Goal: Transaction & Acquisition: Book appointment/travel/reservation

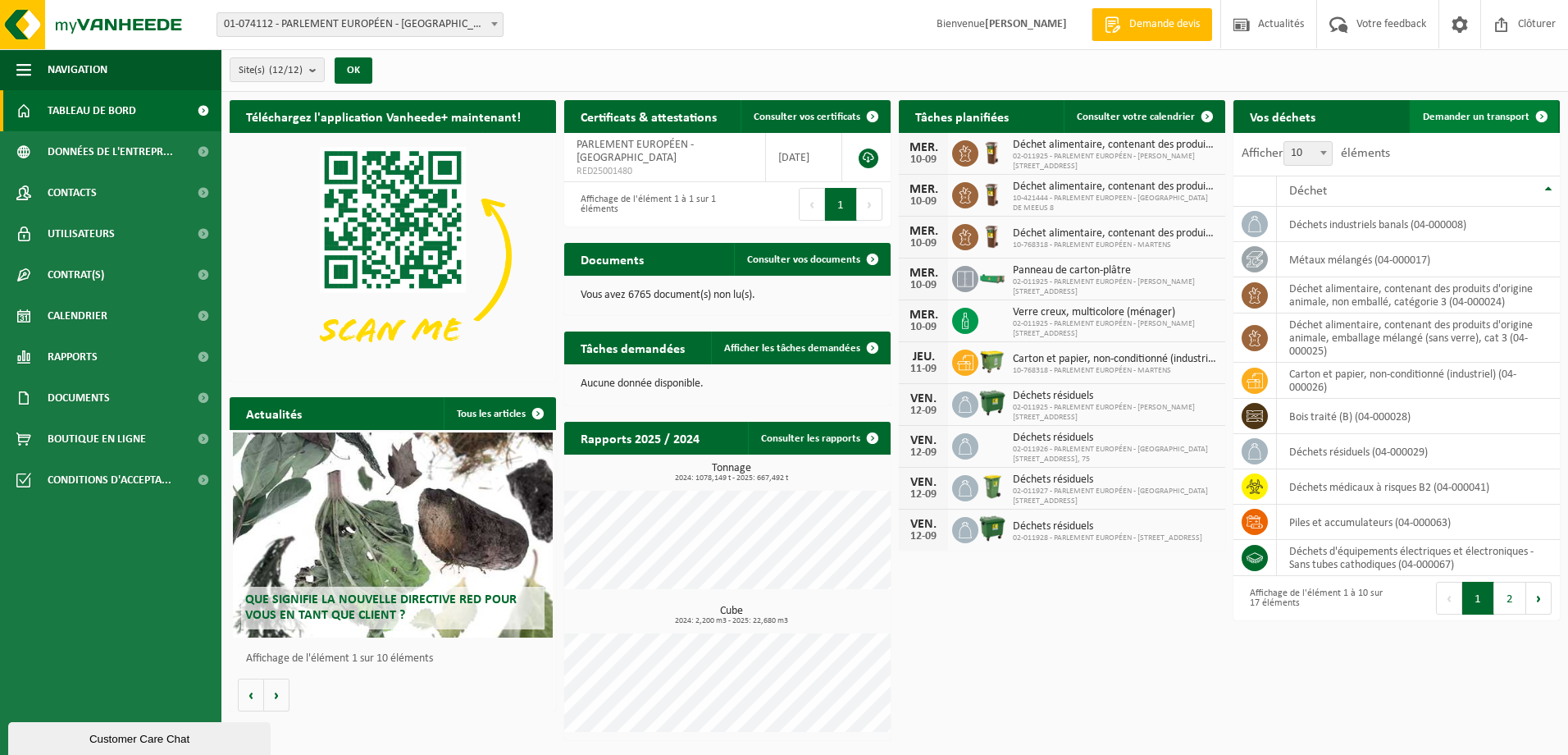
click at [1482, 114] on span "Demander un transport" at bounding box center [1475, 117] width 107 height 11
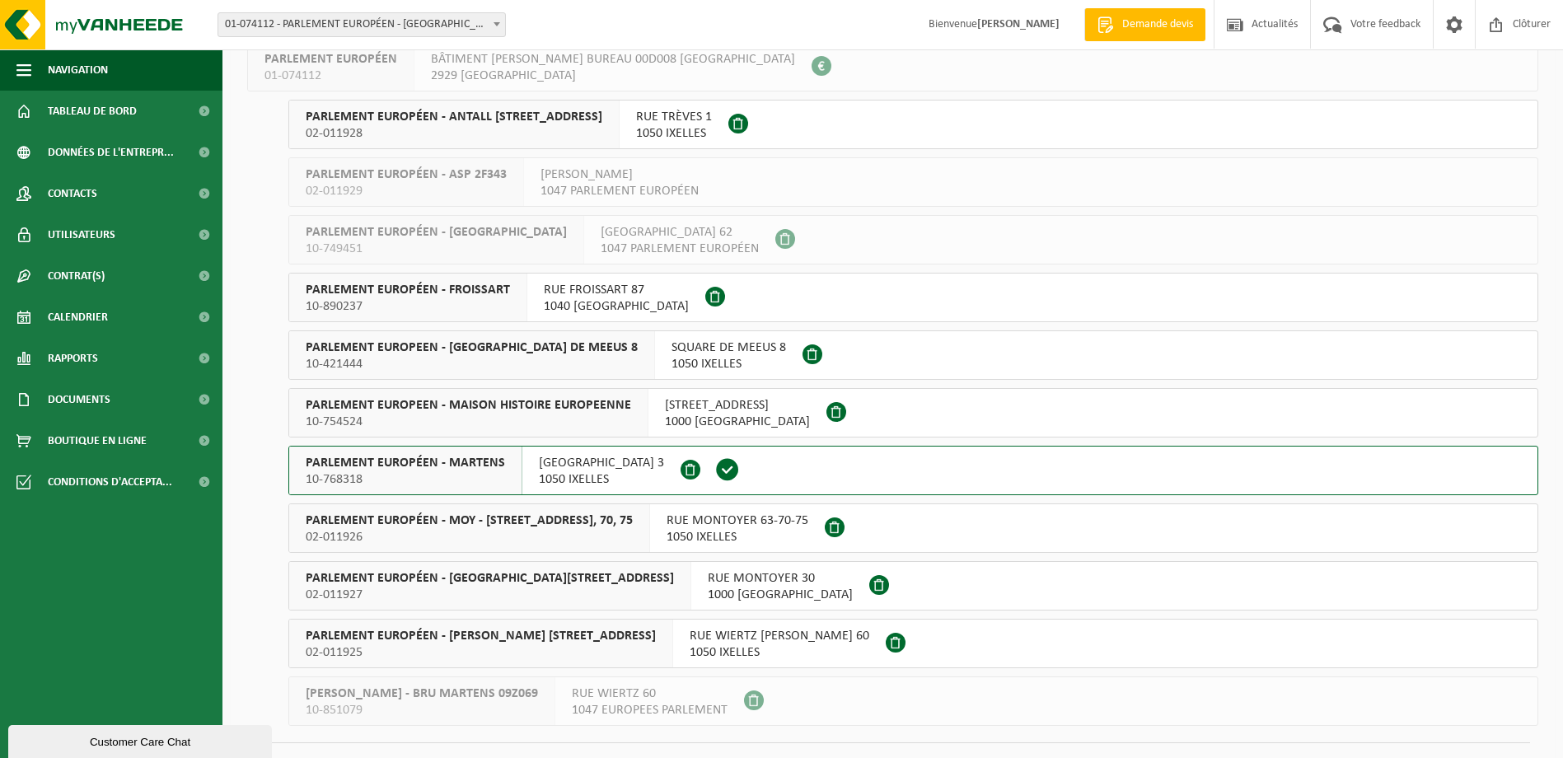
scroll to position [153, 0]
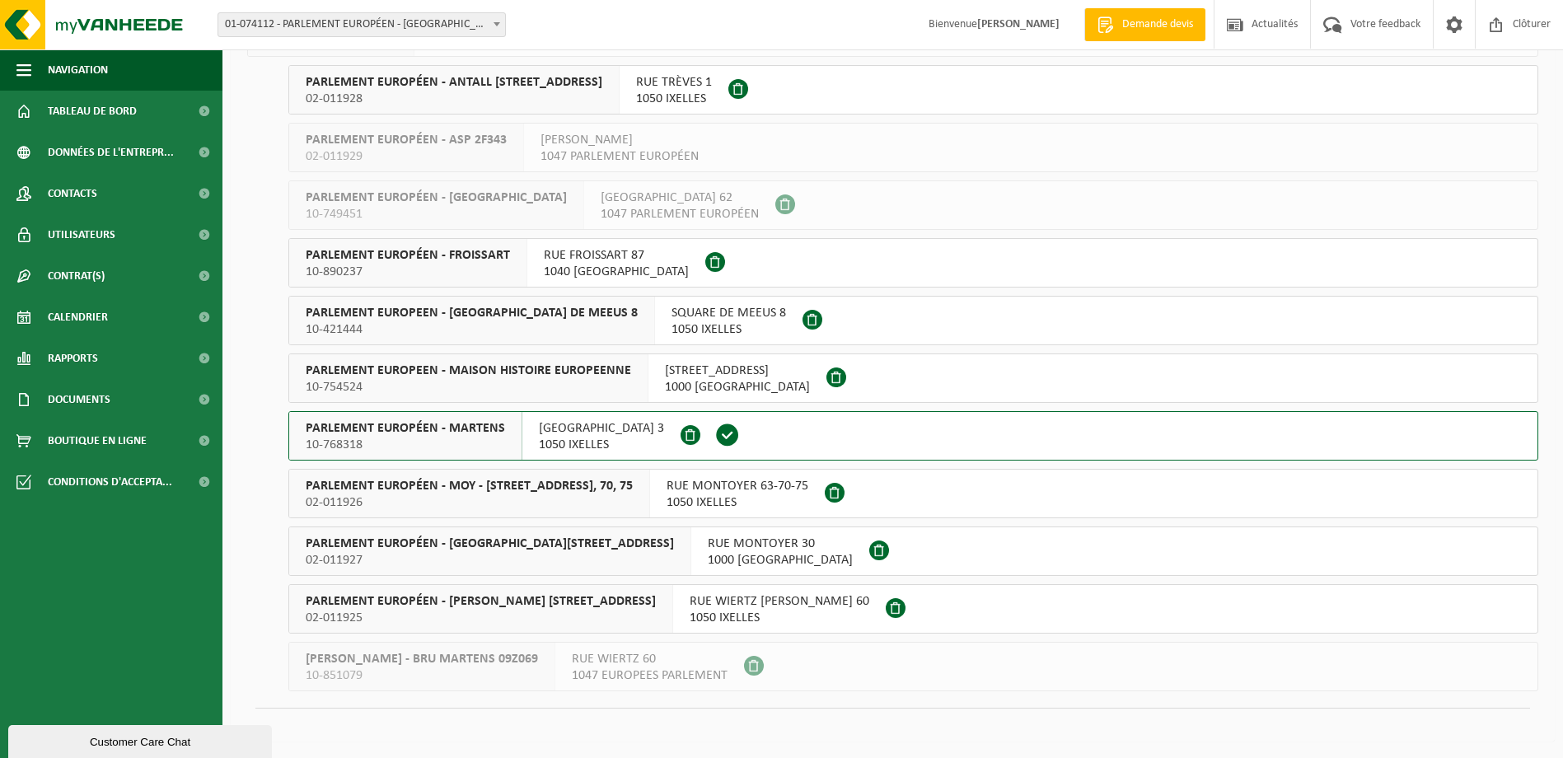
click at [423, 432] on span "PARLEMENT EUROPÉEN - MARTENS" at bounding box center [405, 428] width 199 height 16
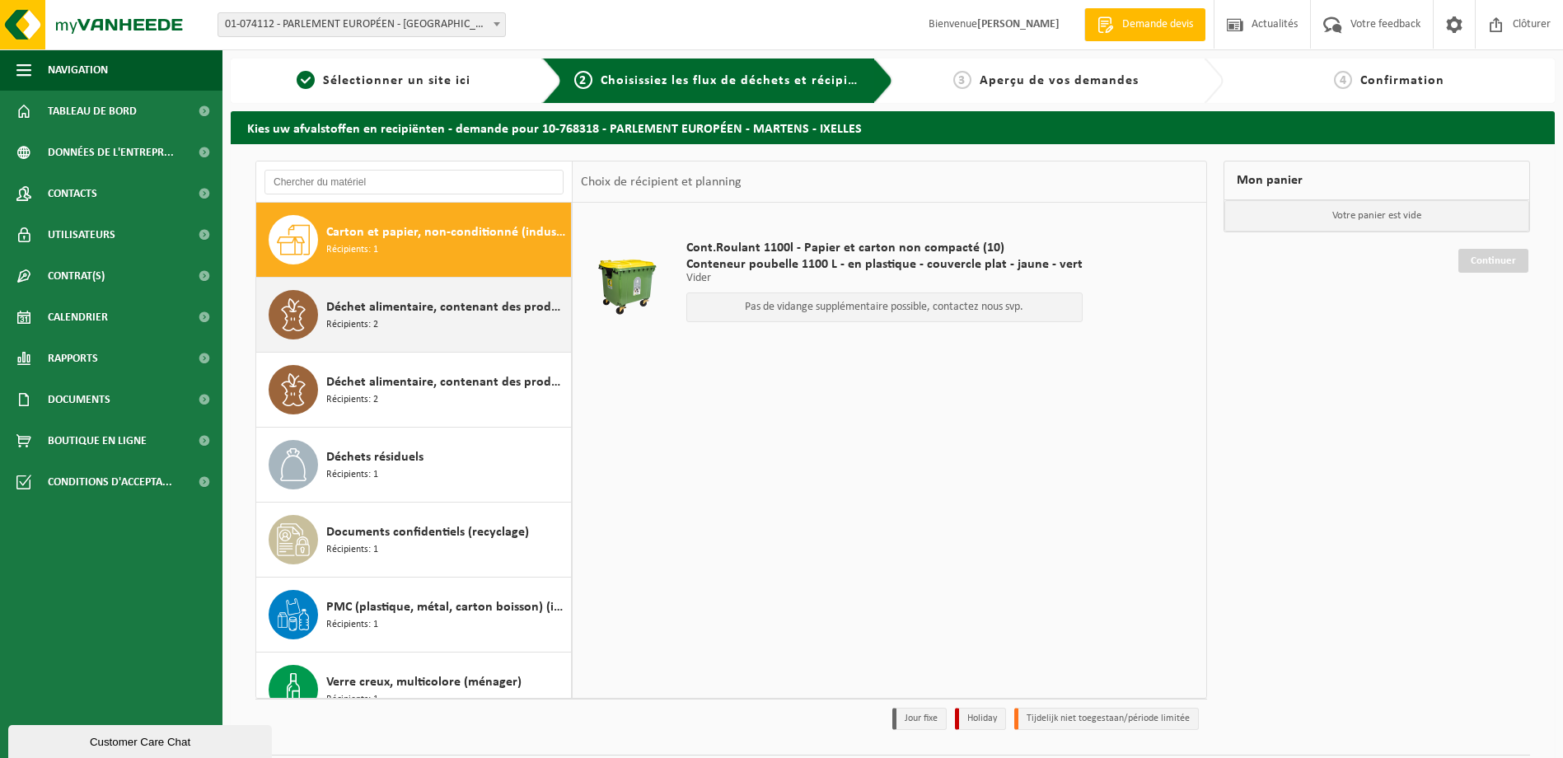
click at [410, 325] on div "Déchet alimentaire, contenant des produits d'origine animale, emballage mélangé…" at bounding box center [446, 314] width 241 height 49
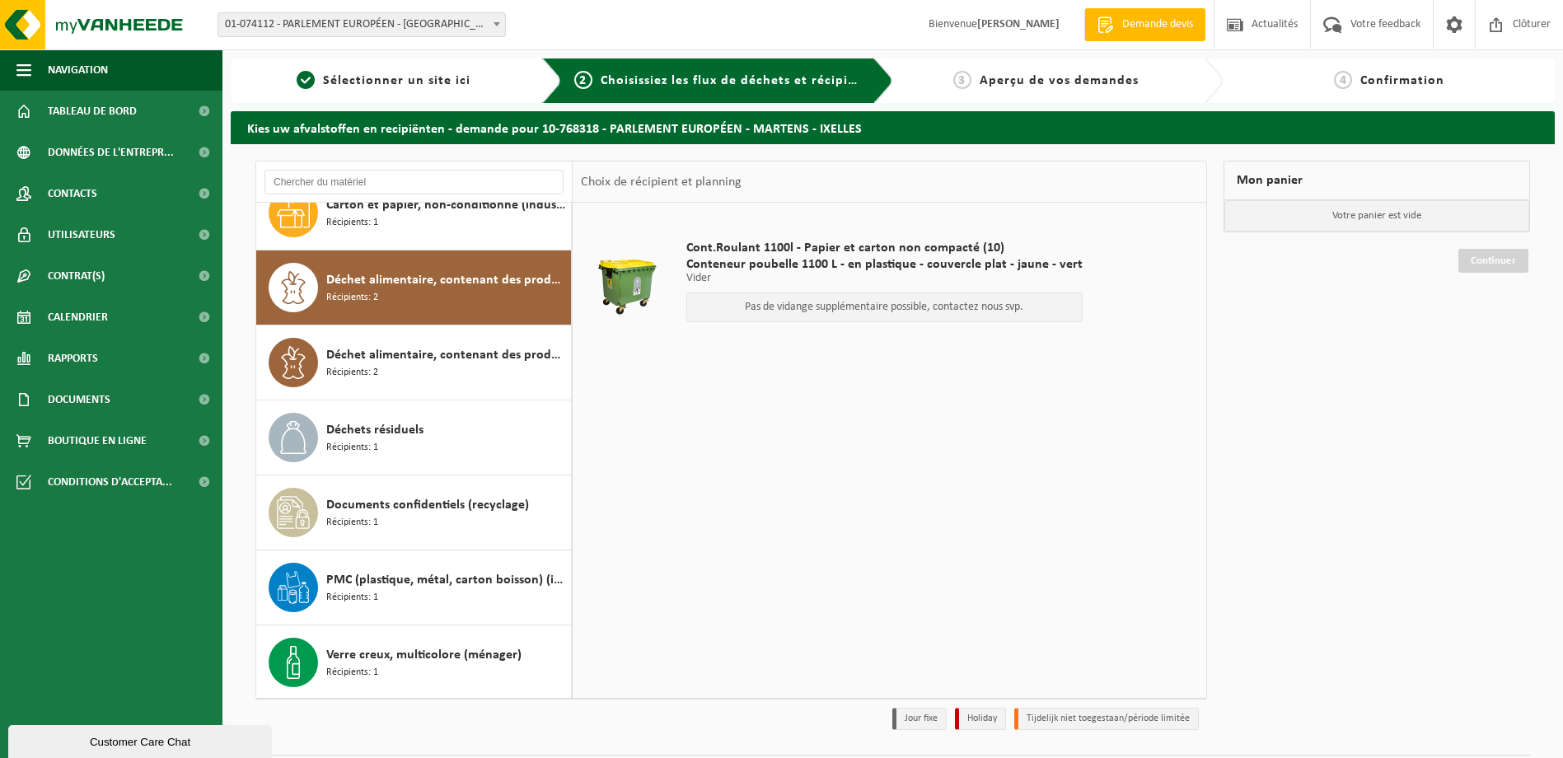
click at [410, 325] on div "Carton et papier, non-conditionné (industriel) Récipients: 1 Déchet alimentaire…" at bounding box center [414, 450] width 316 height 495
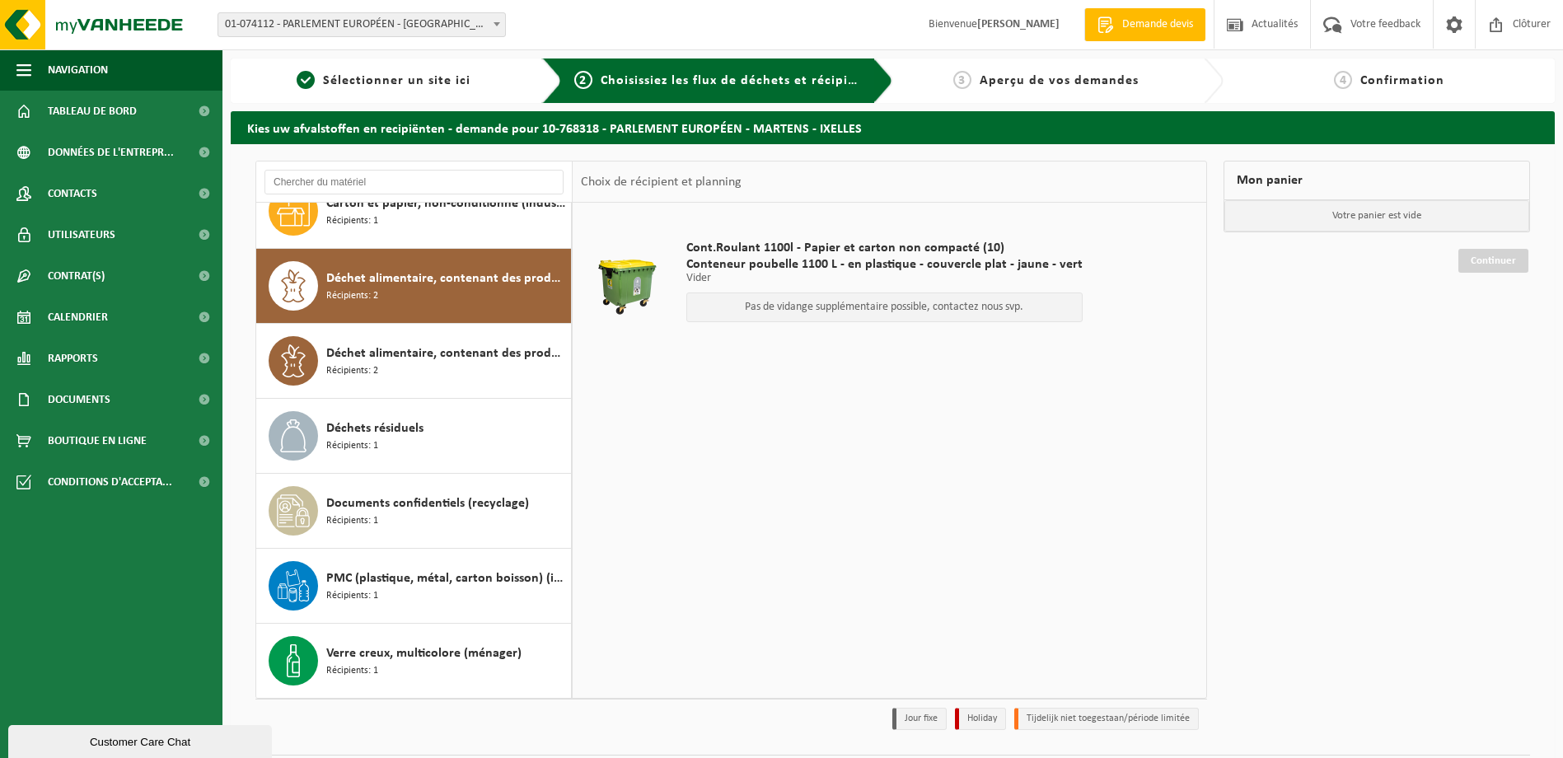
click at [404, 287] on span "Déchet alimentaire, contenant des produits d'origine animale, emballage mélangé…" at bounding box center [446, 279] width 241 height 20
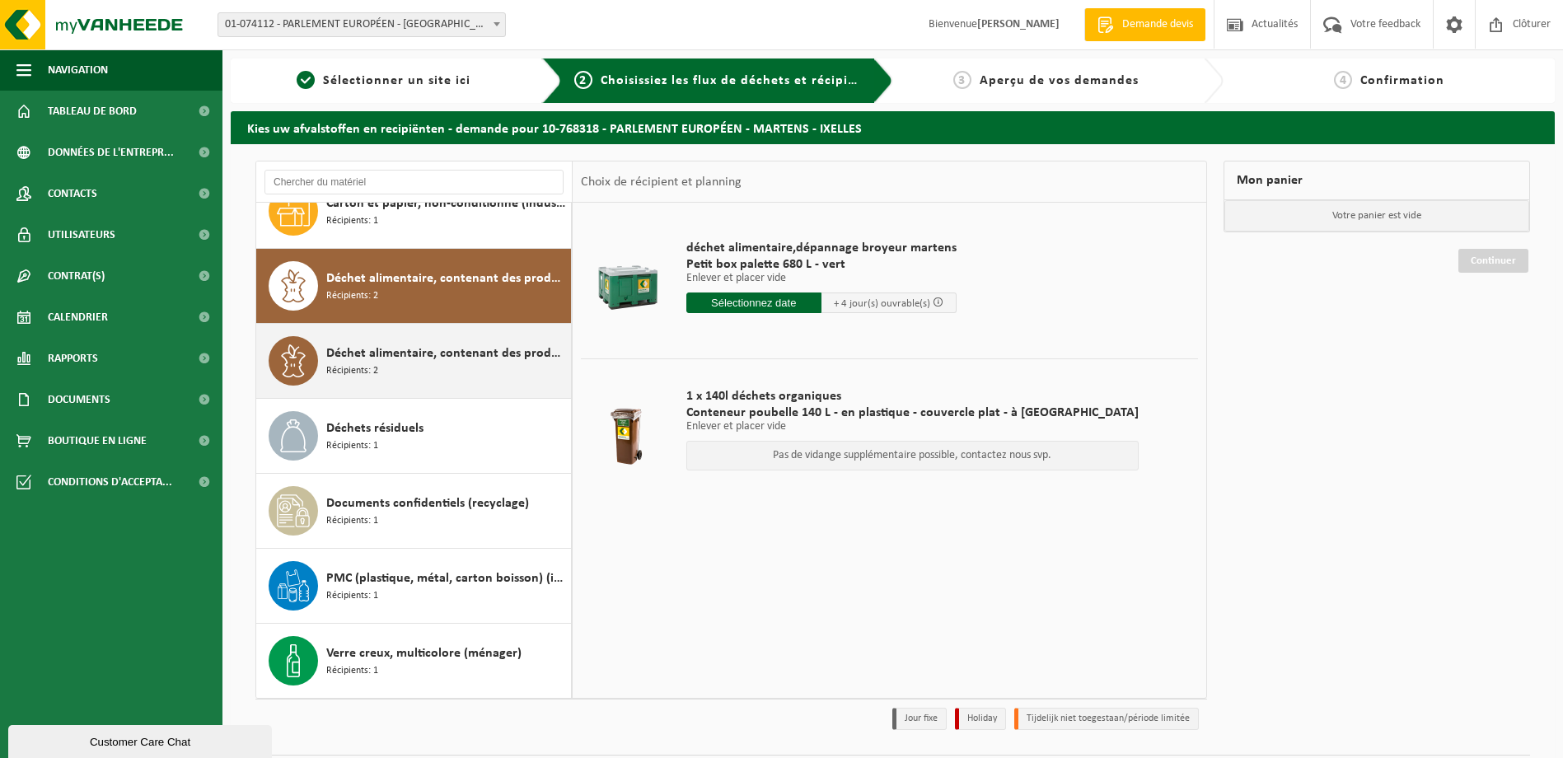
click at [400, 352] on span "Déchet alimentaire, contenant des produits d'origine animale, non emballé, caté…" at bounding box center [446, 353] width 241 height 20
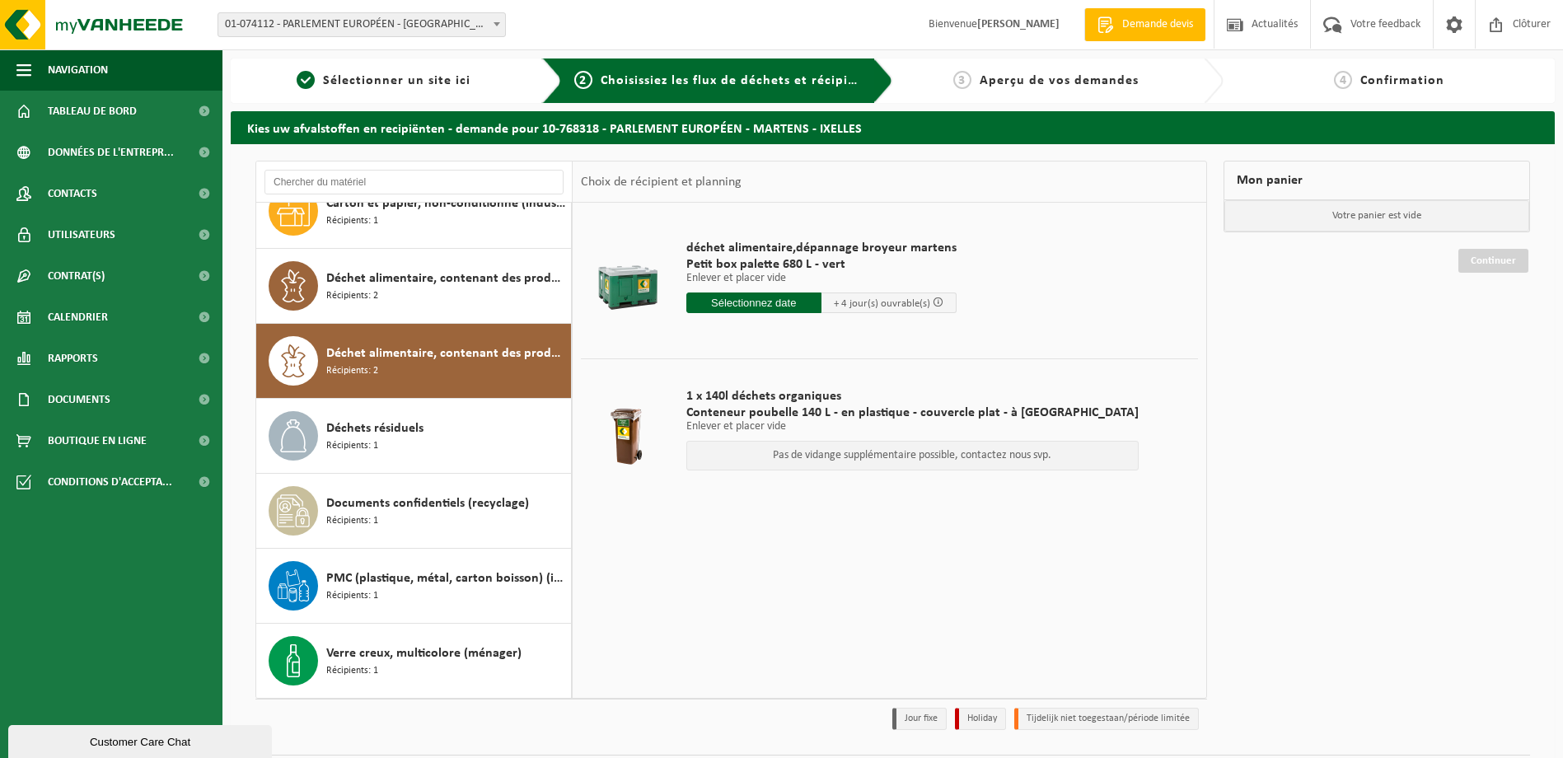
click at [400, 352] on span "Déchet alimentaire, contenant des produits d'origine animale, non emballé, caté…" at bounding box center [446, 353] width 241 height 20
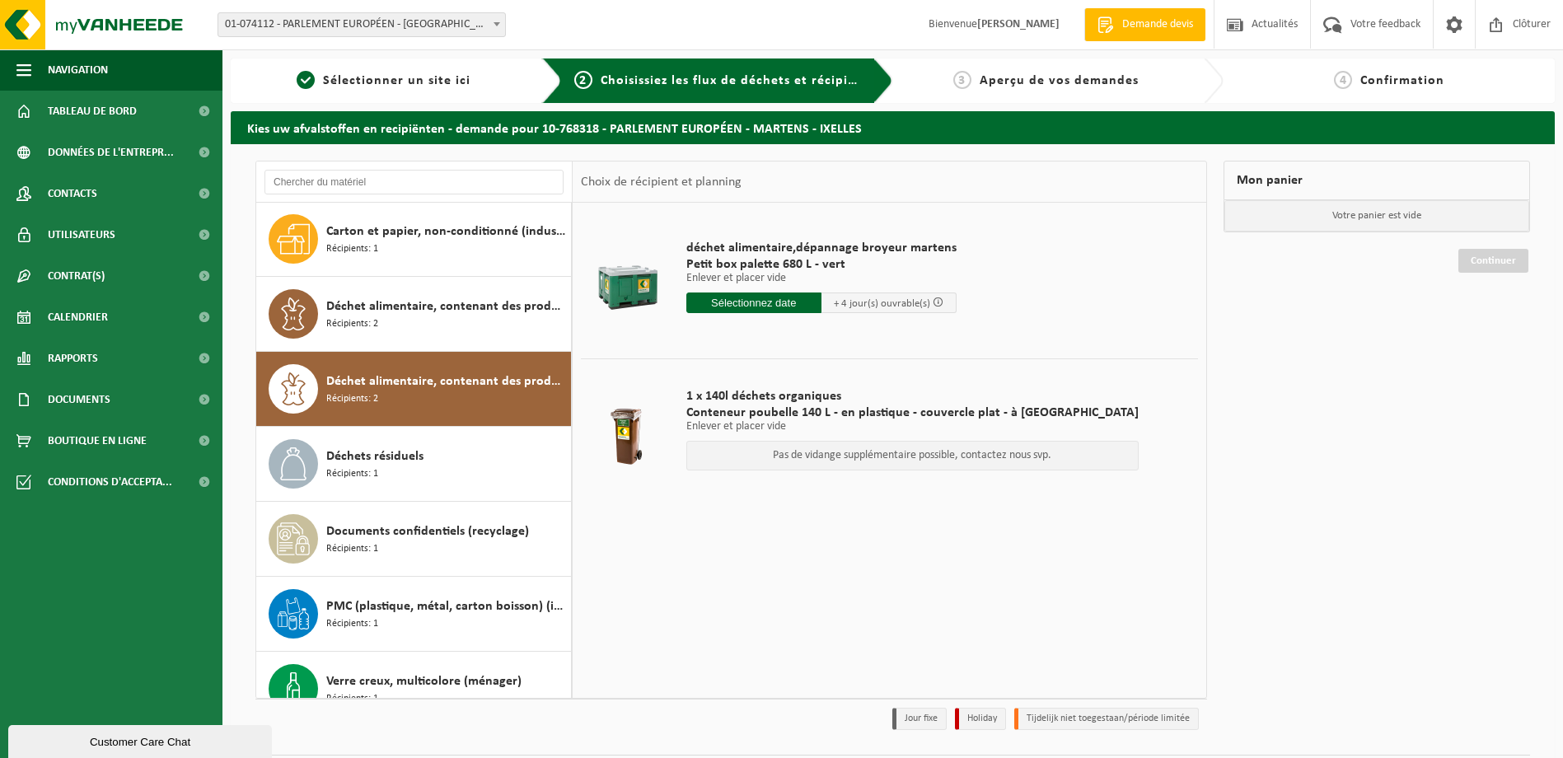
scroll to position [0, 0]
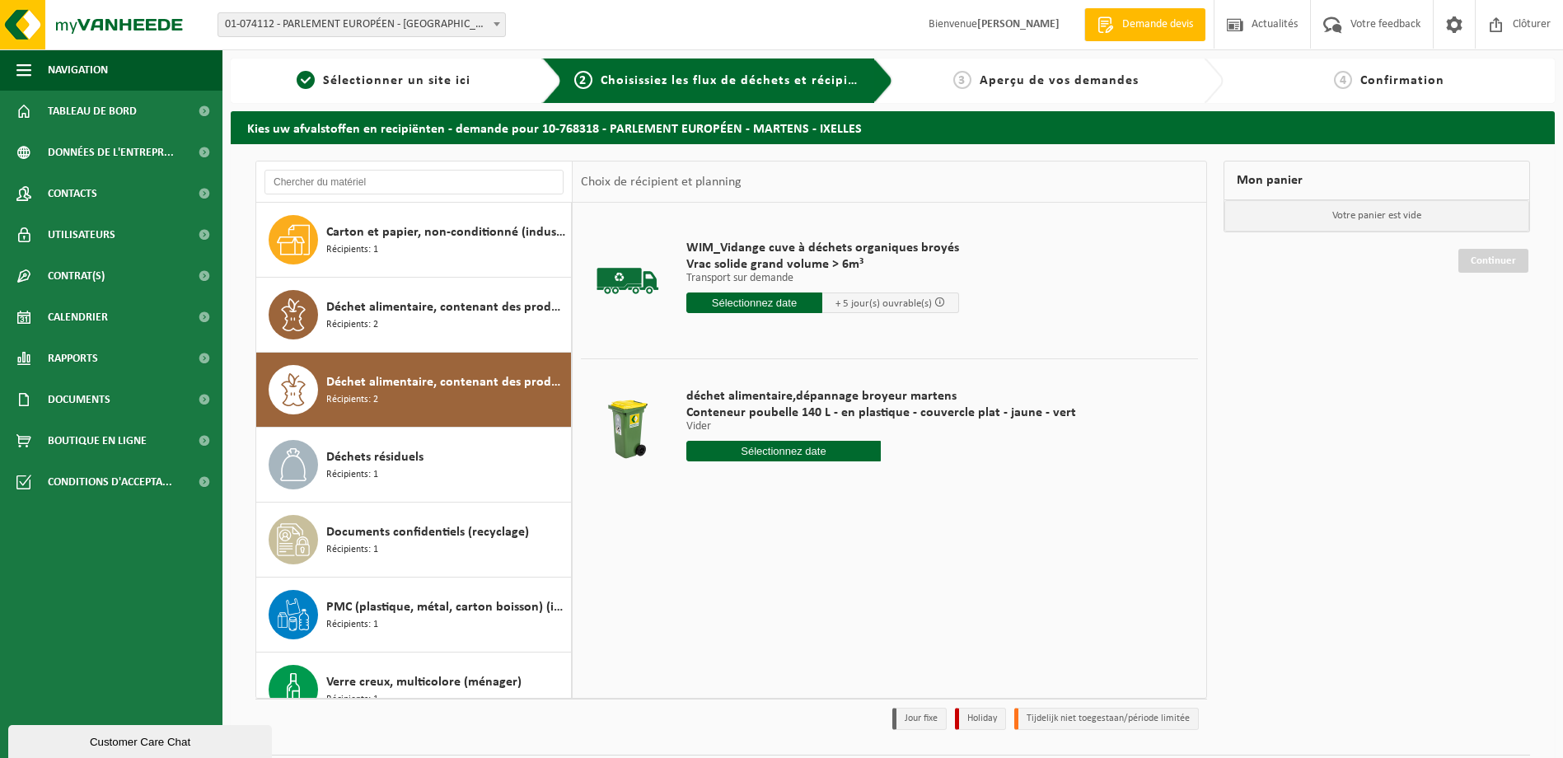
click at [746, 304] on input "text" at bounding box center [754, 302] width 137 height 21
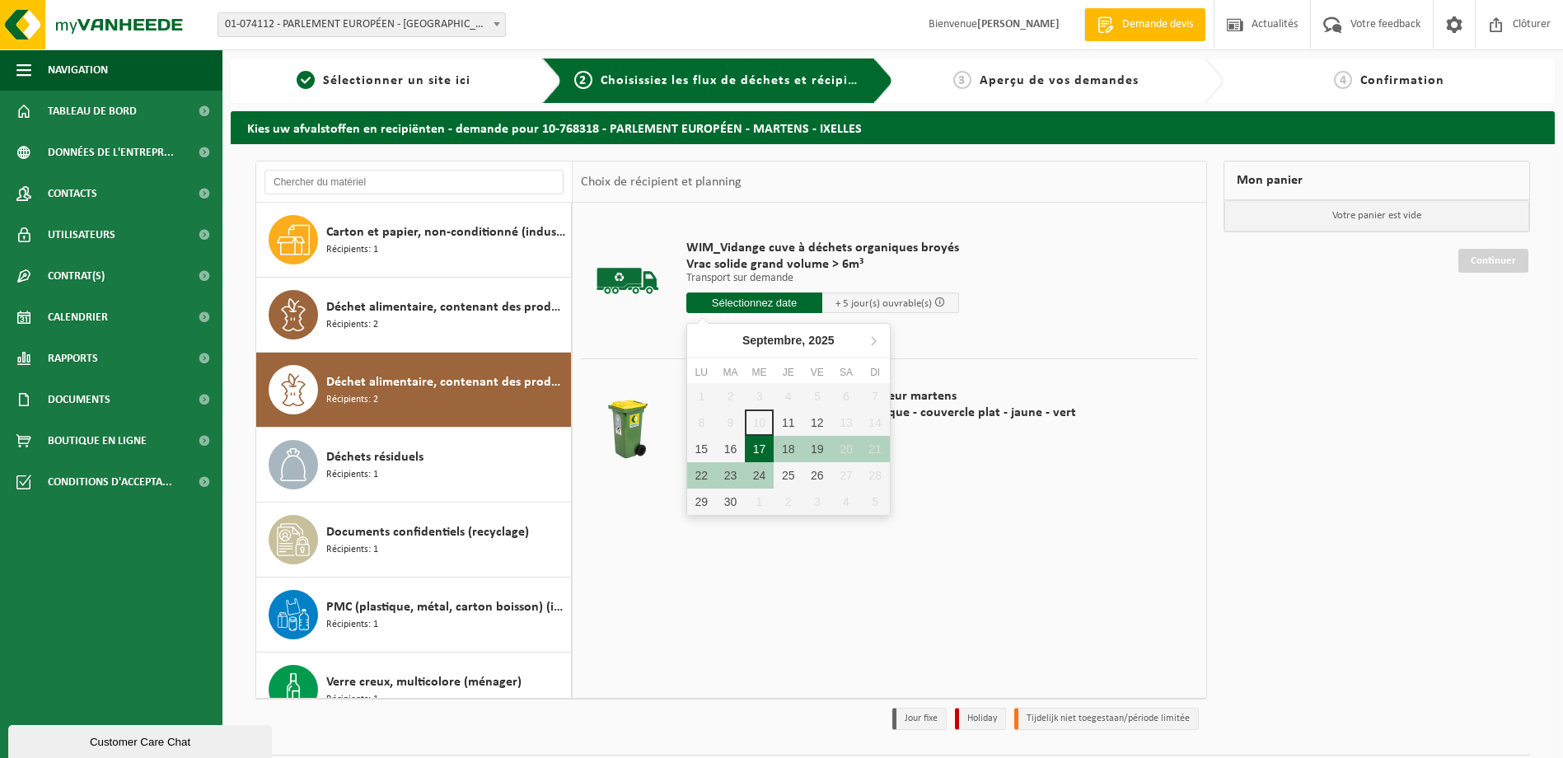
click at [758, 449] on div "17" at bounding box center [759, 449] width 29 height 26
type input "à partir de 2025-09-17"
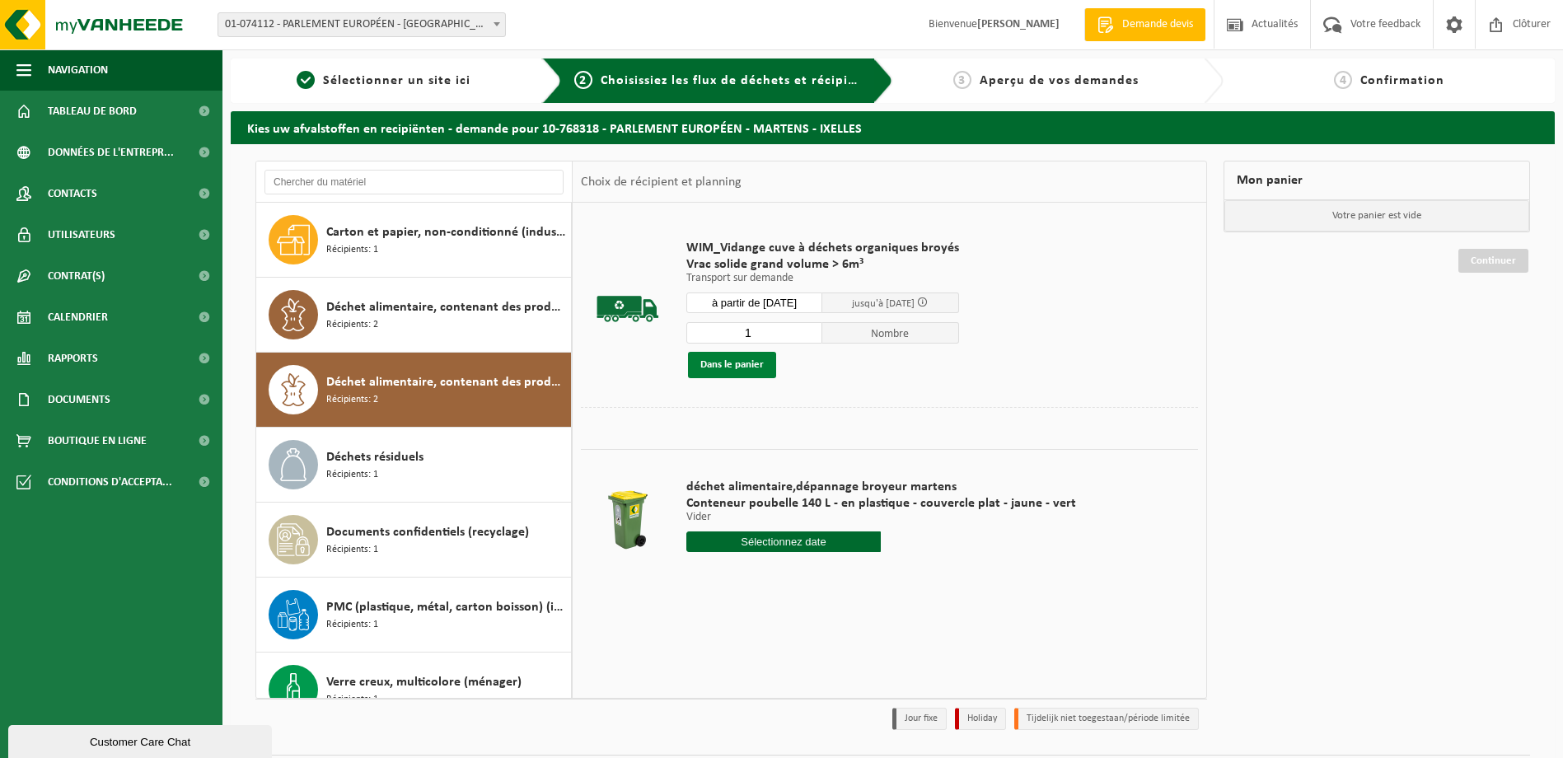
click at [737, 368] on button "Dans le panier" at bounding box center [732, 365] width 88 height 26
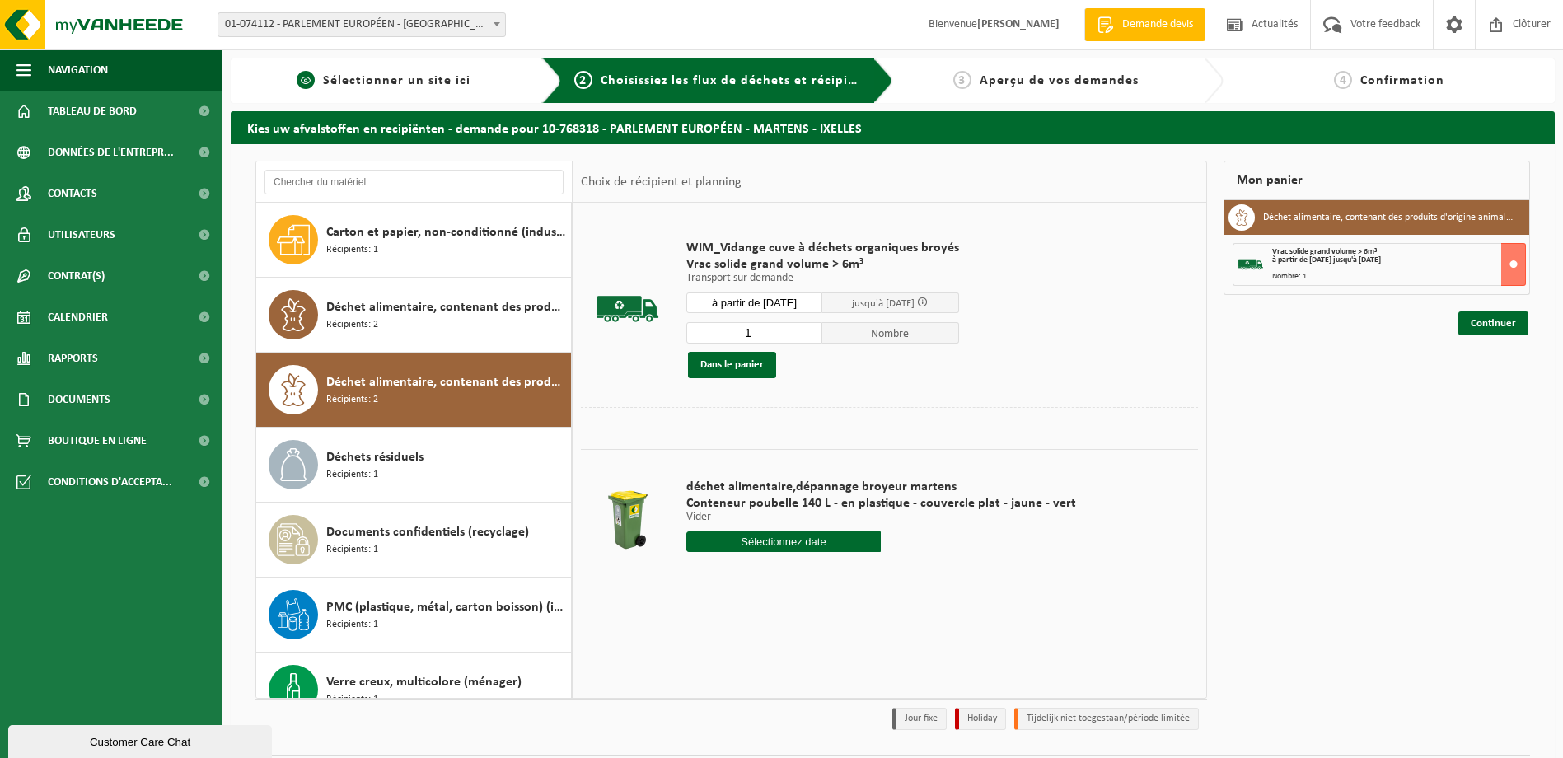
click at [437, 82] on span "Sélectionner un site ici" at bounding box center [396, 80] width 147 height 13
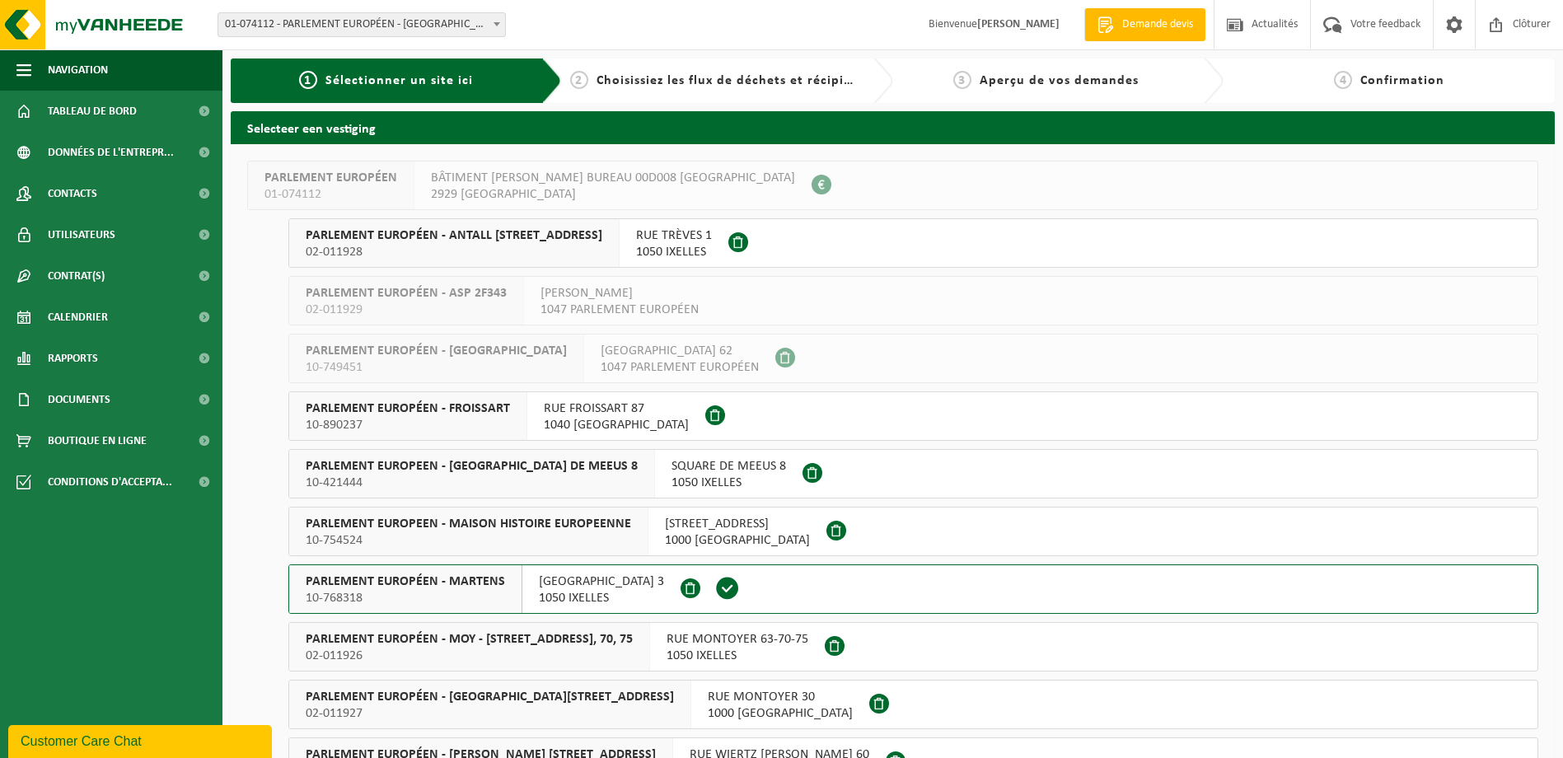
click at [456, 577] on span "PARLEMENT EUROPÉEN - MARTENS" at bounding box center [405, 581] width 199 height 16
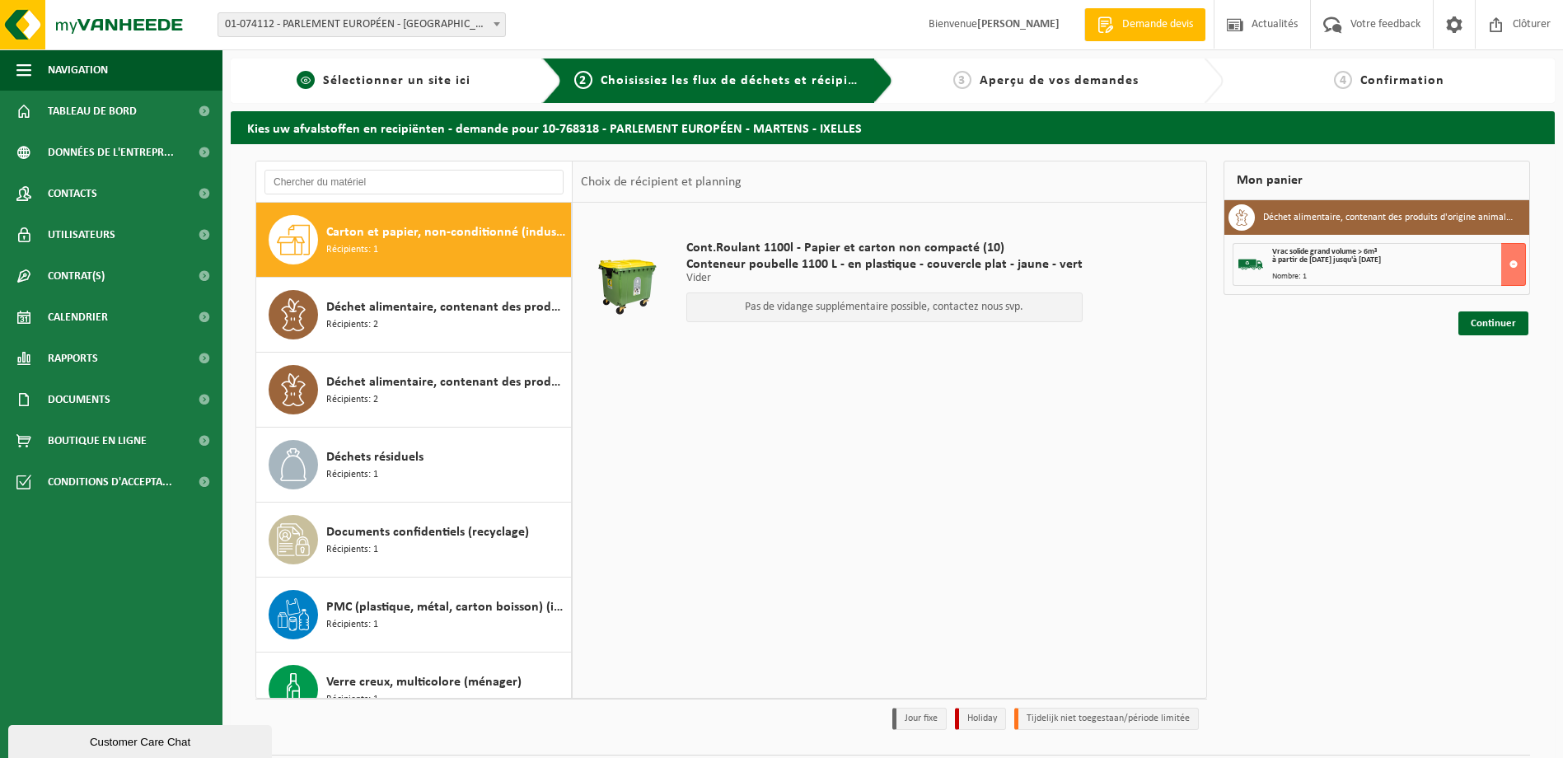
click at [365, 70] on div "1 Sélectionner un site ici" at bounding box center [396, 80] width 331 height 44
click at [366, 77] on span "Sélectionner un site ici" at bounding box center [396, 80] width 147 height 13
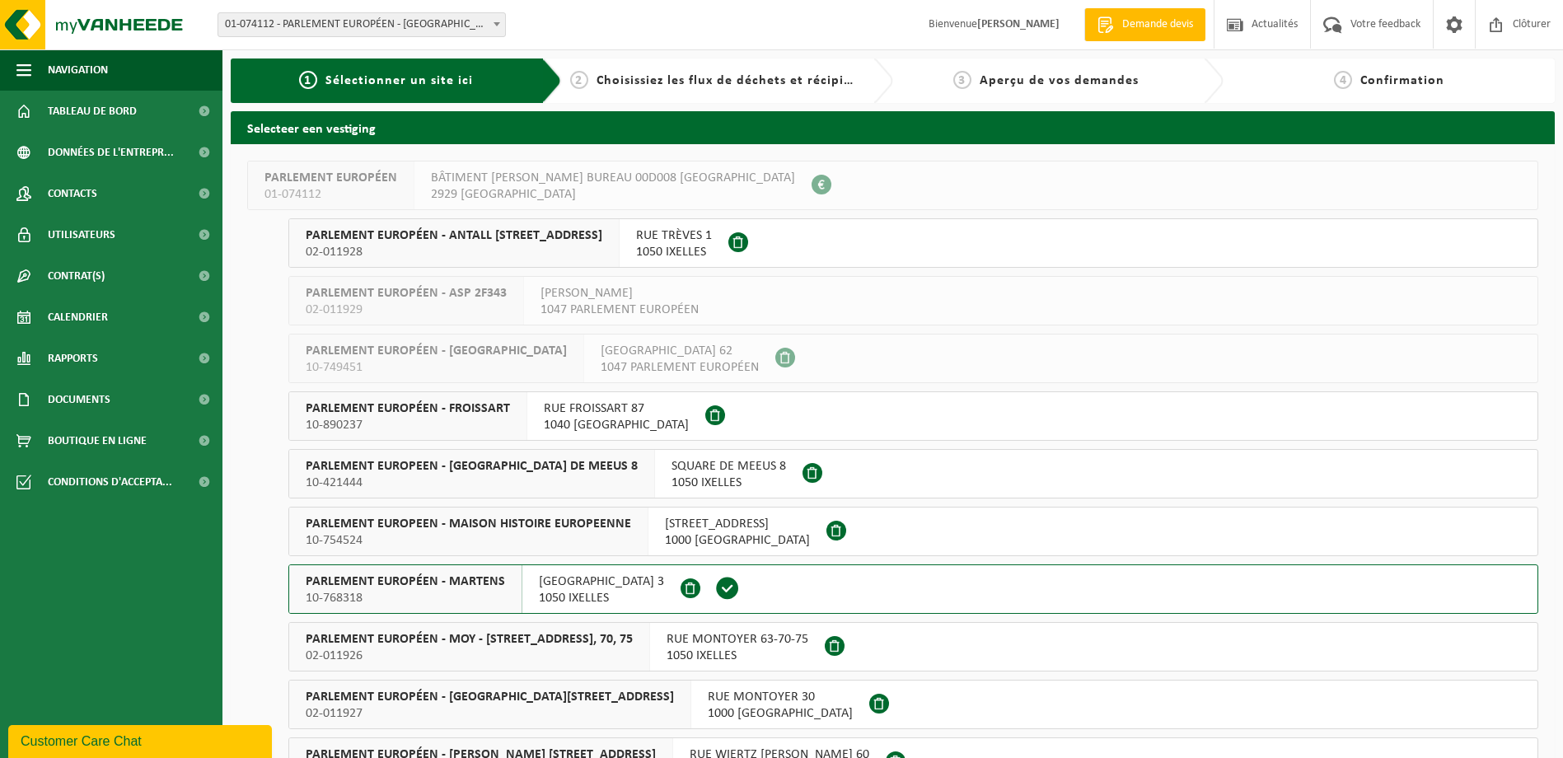
click at [495, 245] on span "02-011928" at bounding box center [454, 252] width 297 height 16
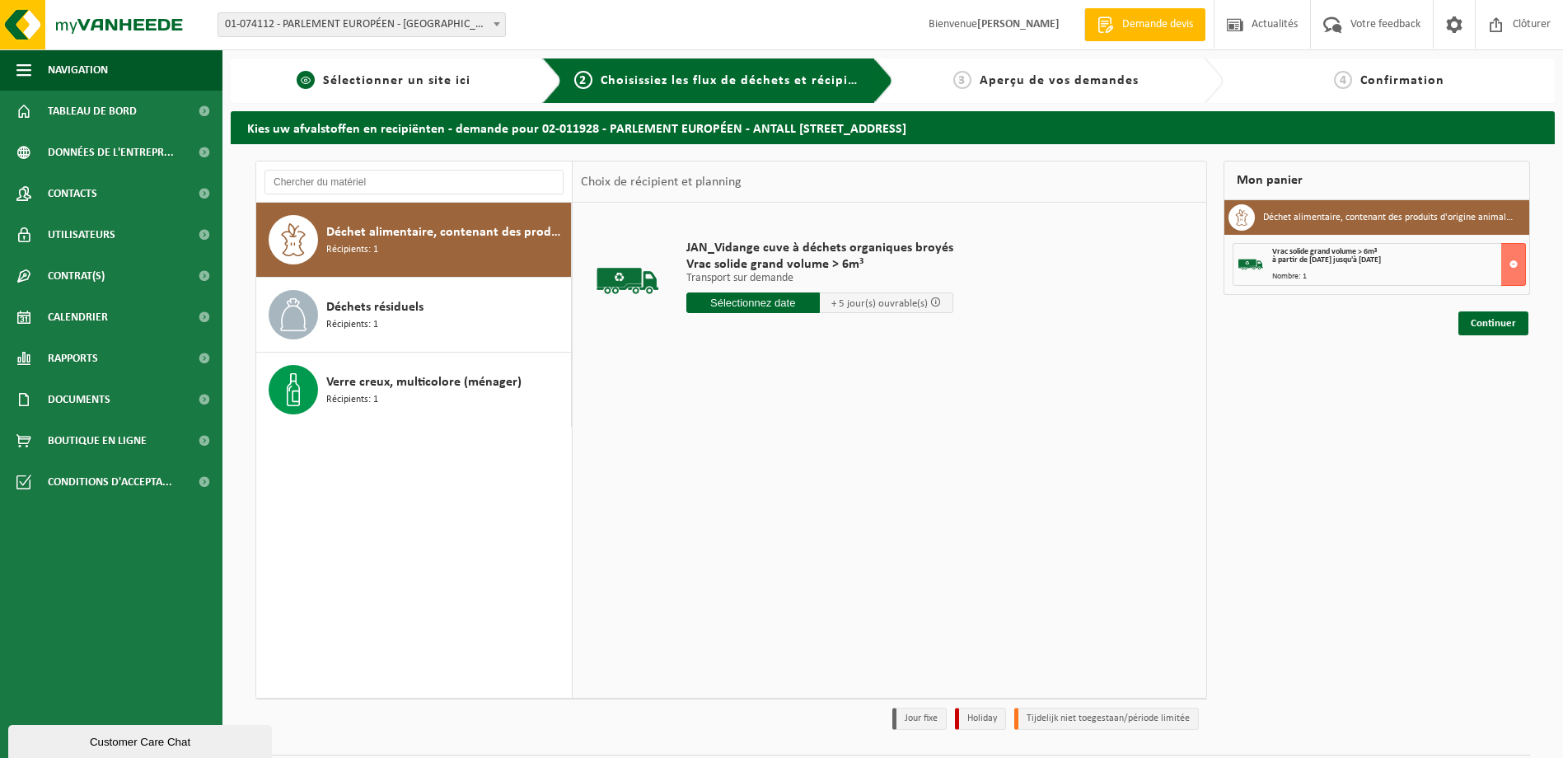
click at [392, 83] on span "Sélectionner un site ici" at bounding box center [396, 80] width 147 height 13
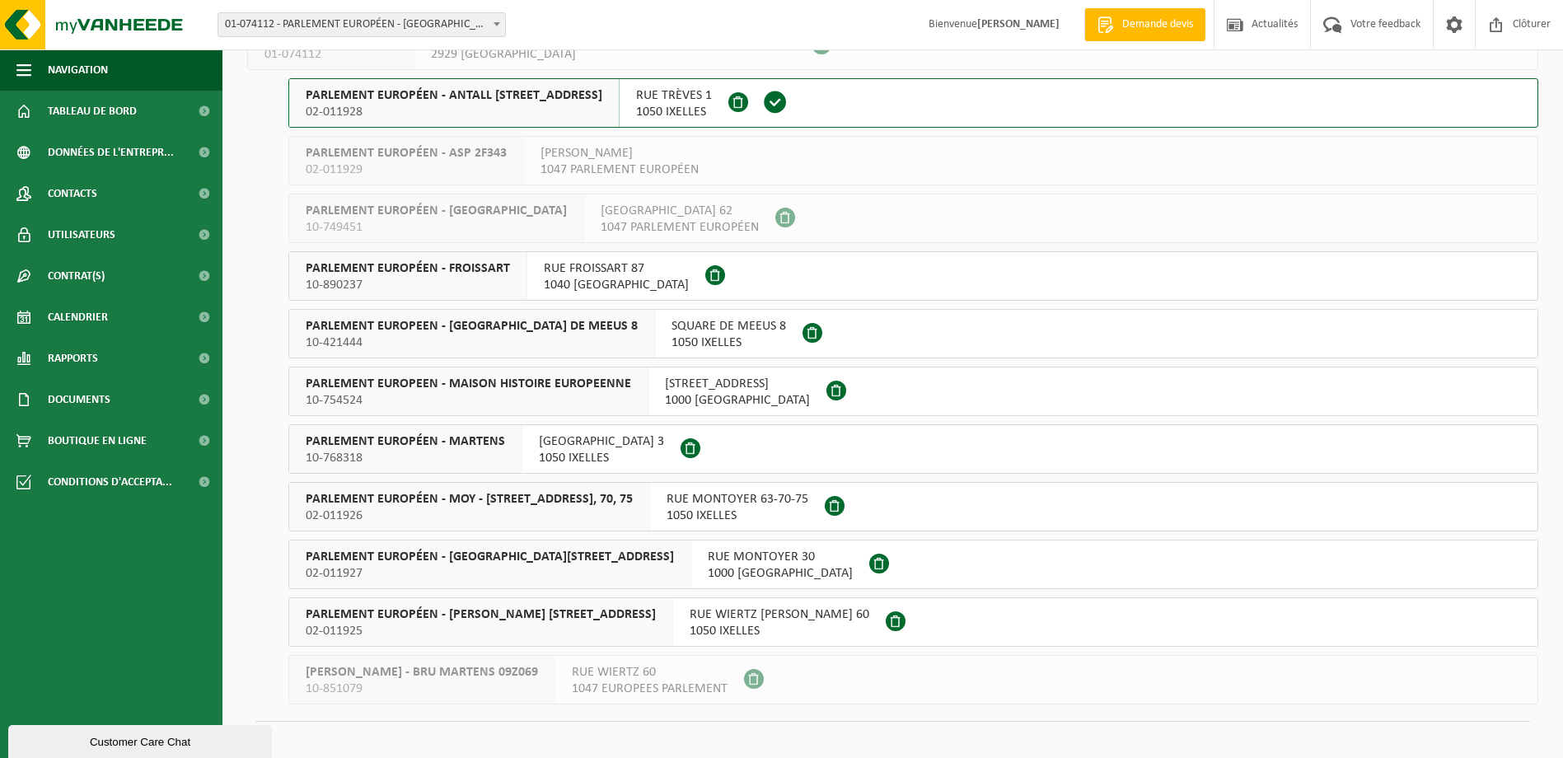
scroll to position [153, 0]
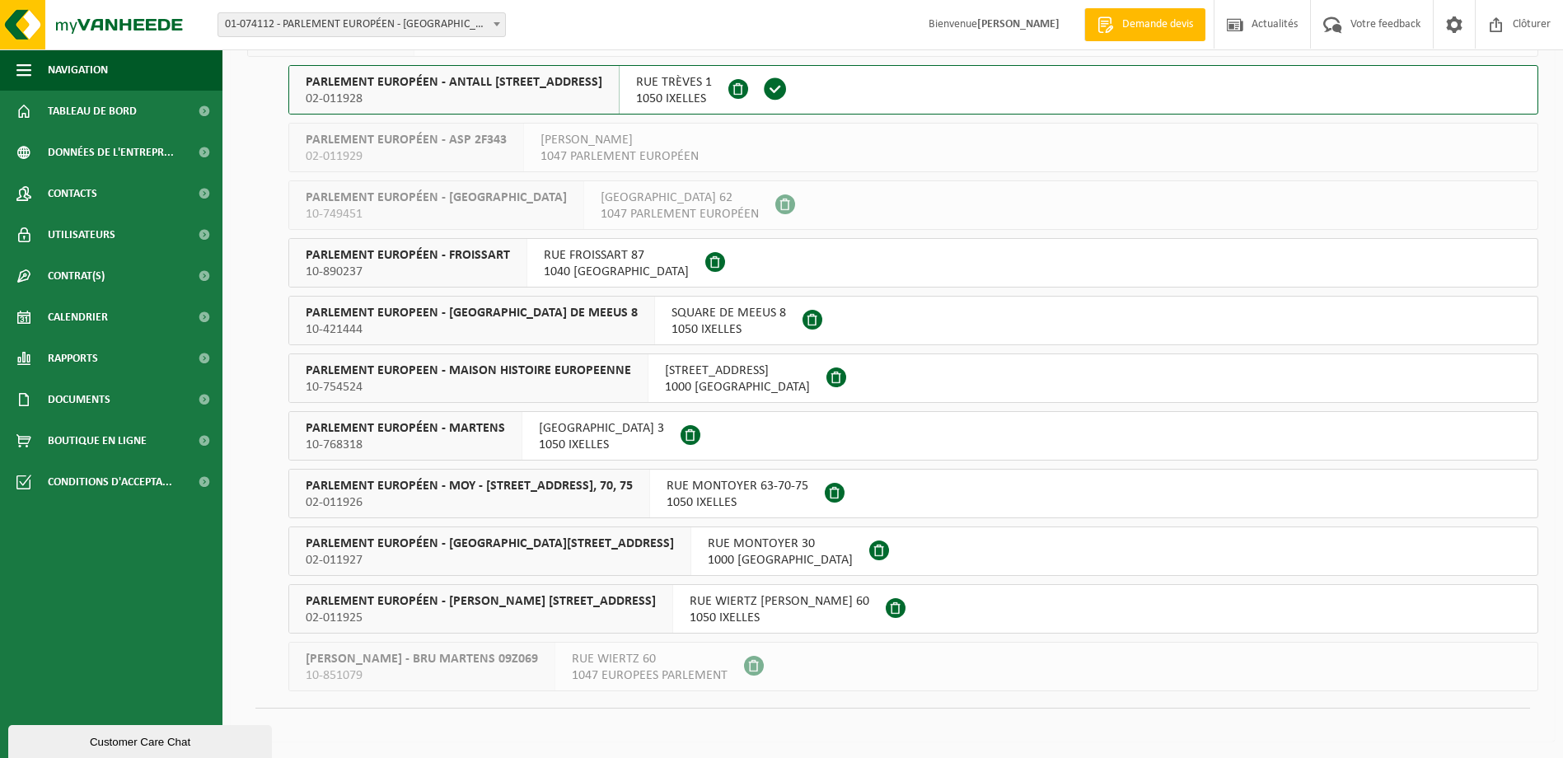
click at [447, 602] on span "PARLEMENT EUROPÉEN - [PERSON_NAME] [STREET_ADDRESS]" at bounding box center [481, 601] width 350 height 16
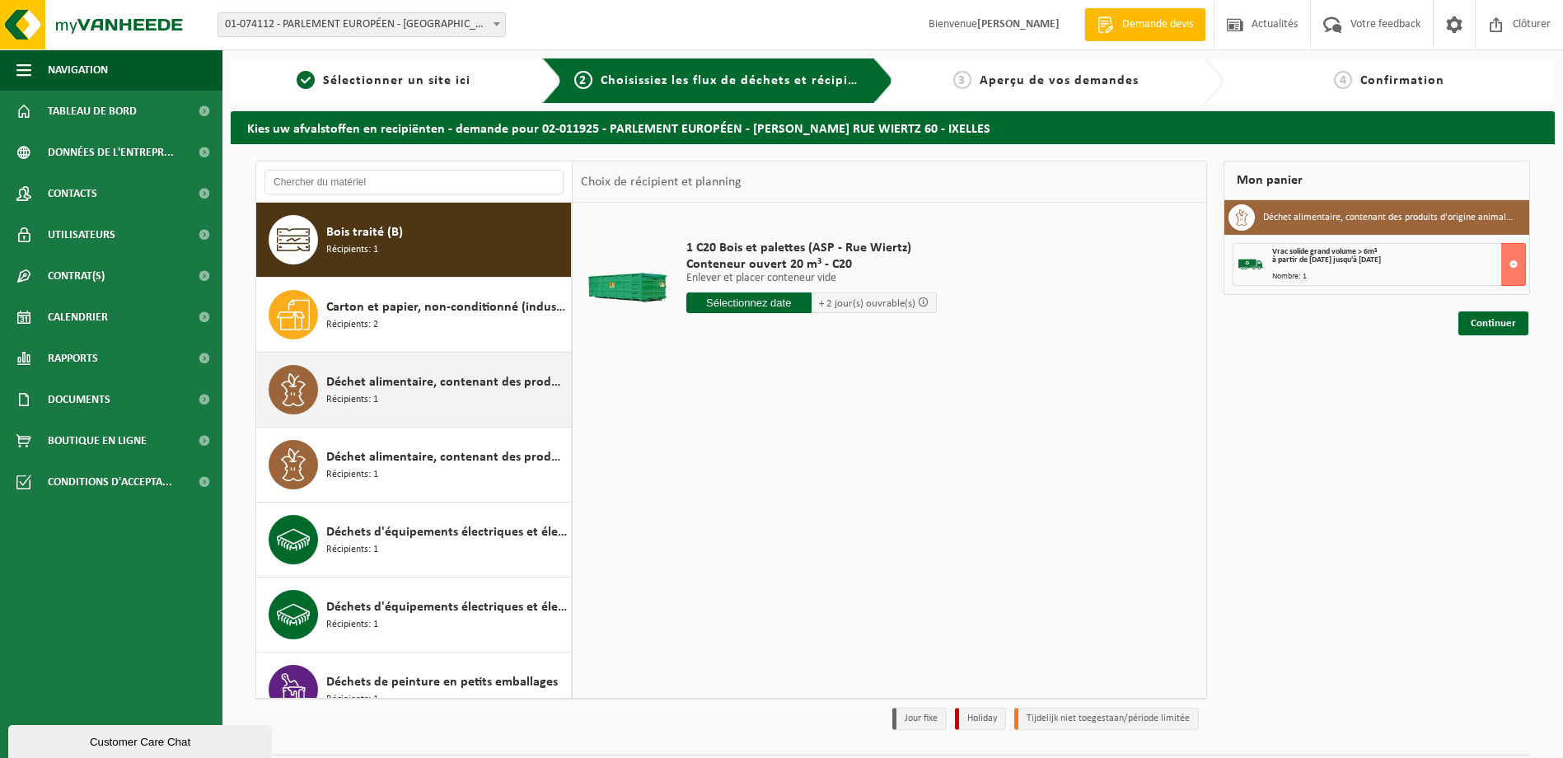
click at [410, 391] on span "Déchet alimentaire, contenant des produits d'origine animale, emballage mélangé…" at bounding box center [446, 382] width 241 height 20
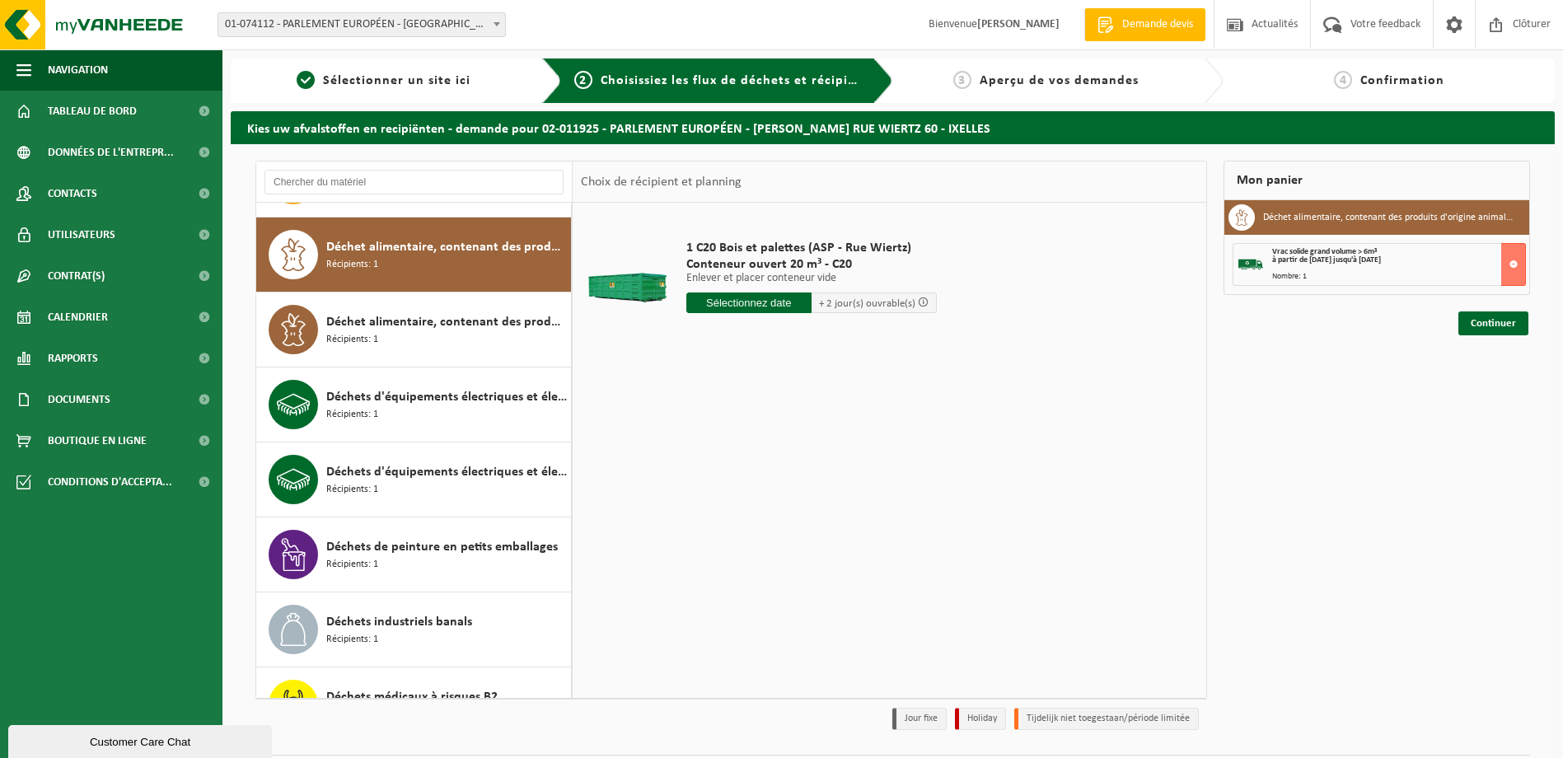
scroll to position [150, 0]
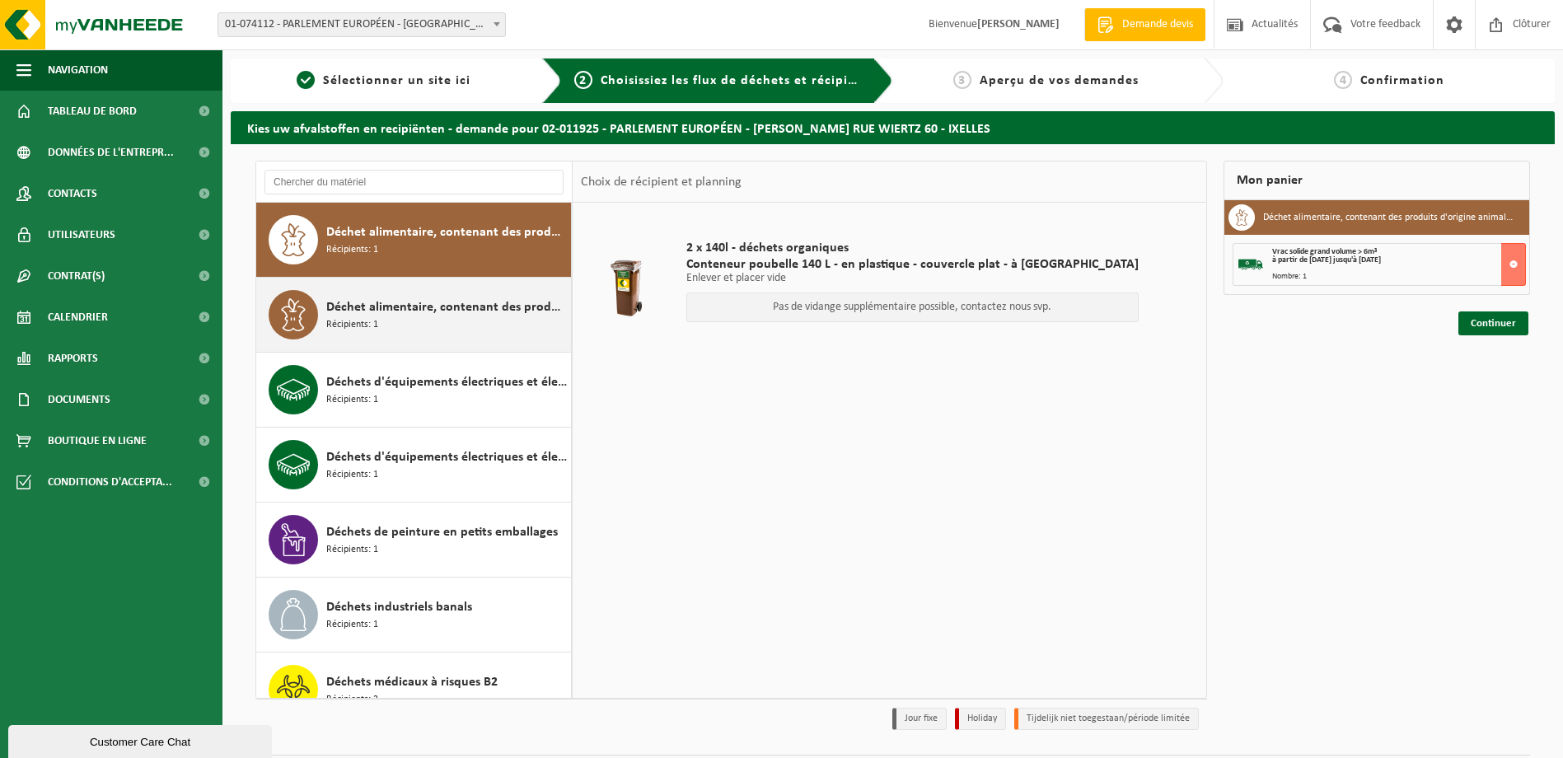
click at [384, 305] on span "Déchet alimentaire, contenant des produits d'origine animale, non emballé, caté…" at bounding box center [446, 307] width 241 height 20
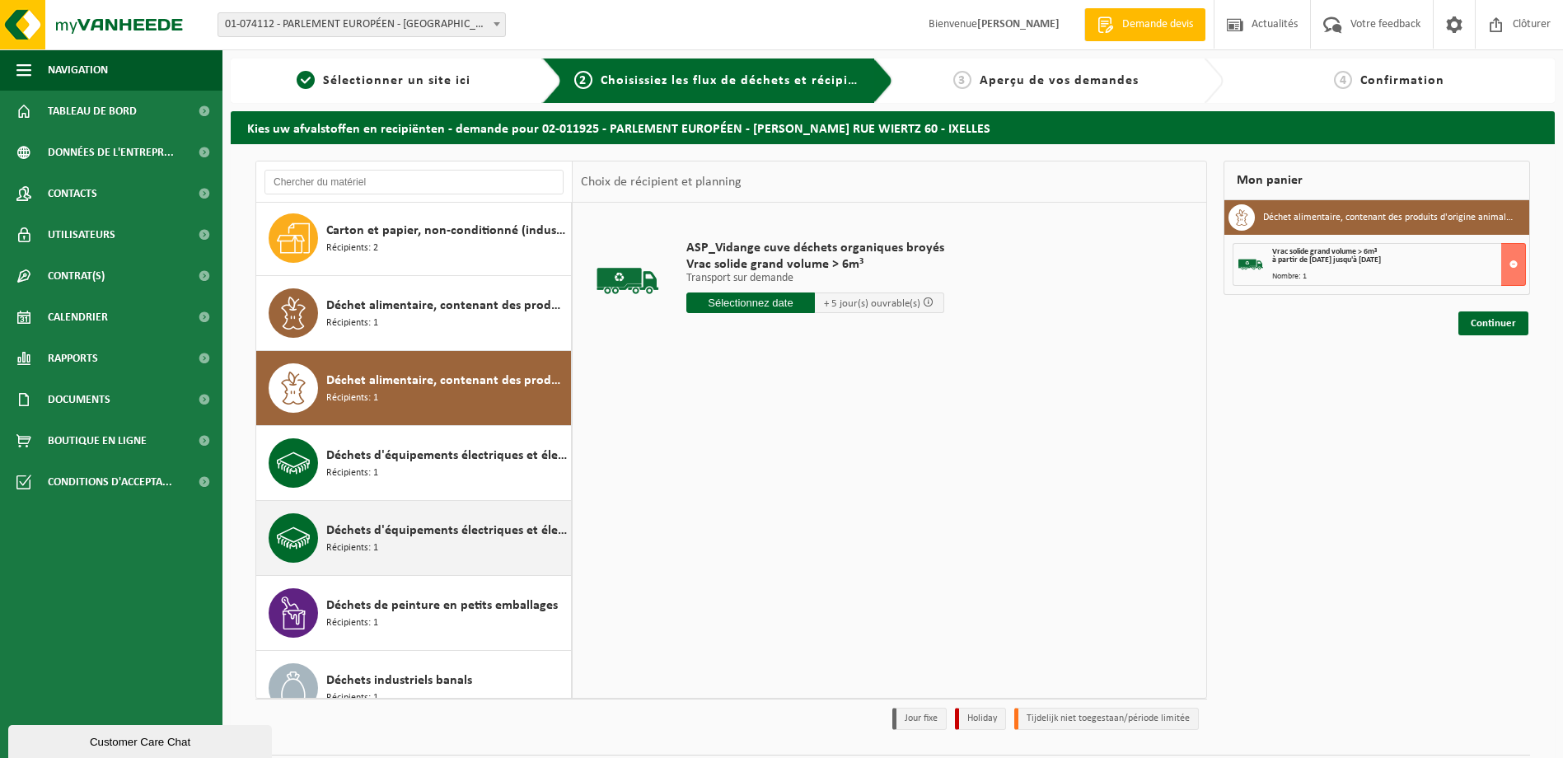
scroll to position [60, 0]
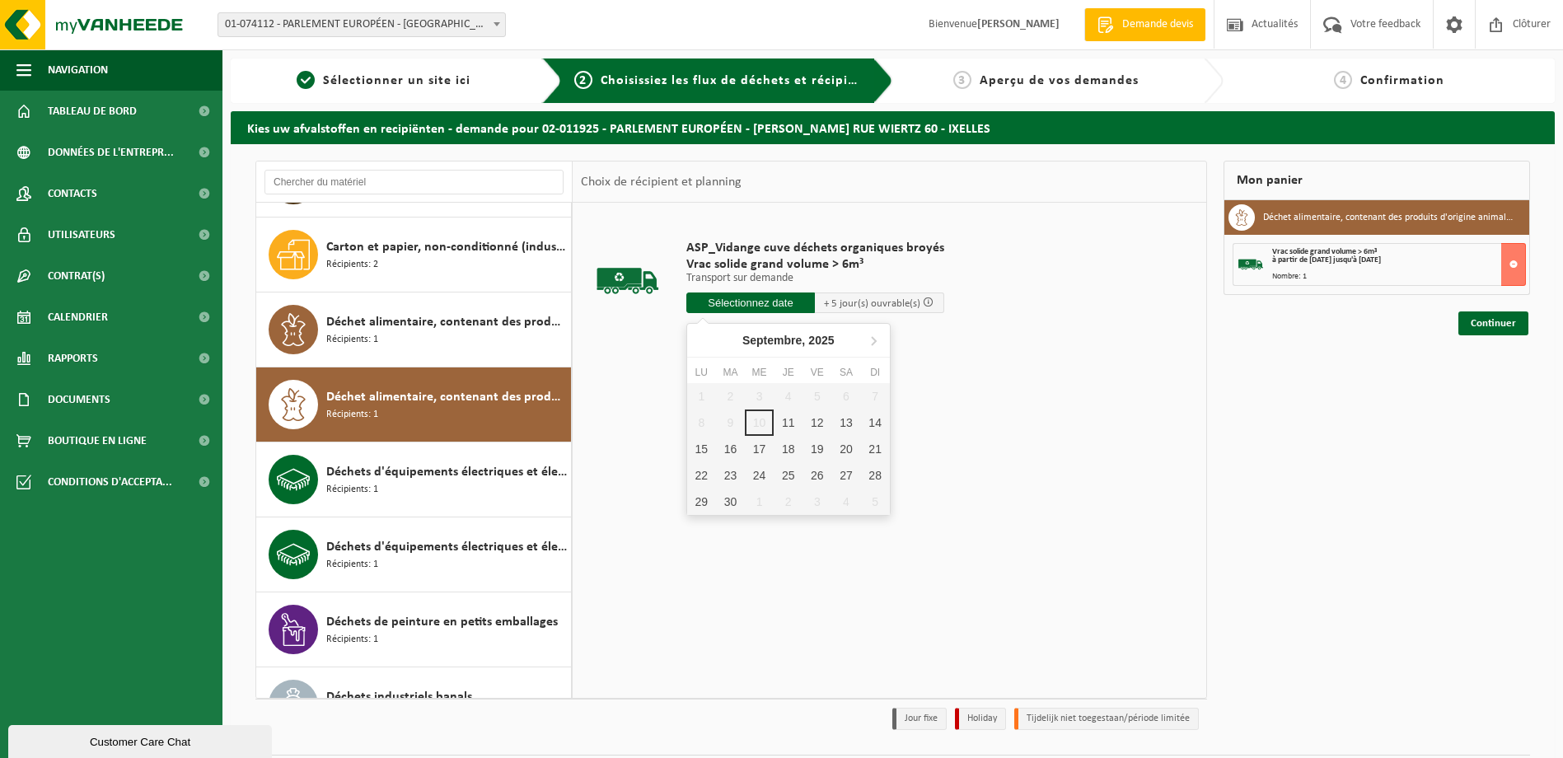
click at [731, 302] on input "text" at bounding box center [750, 302] width 129 height 21
click at [752, 439] on div "17" at bounding box center [759, 449] width 29 height 26
type input "à partir de [DATE]"
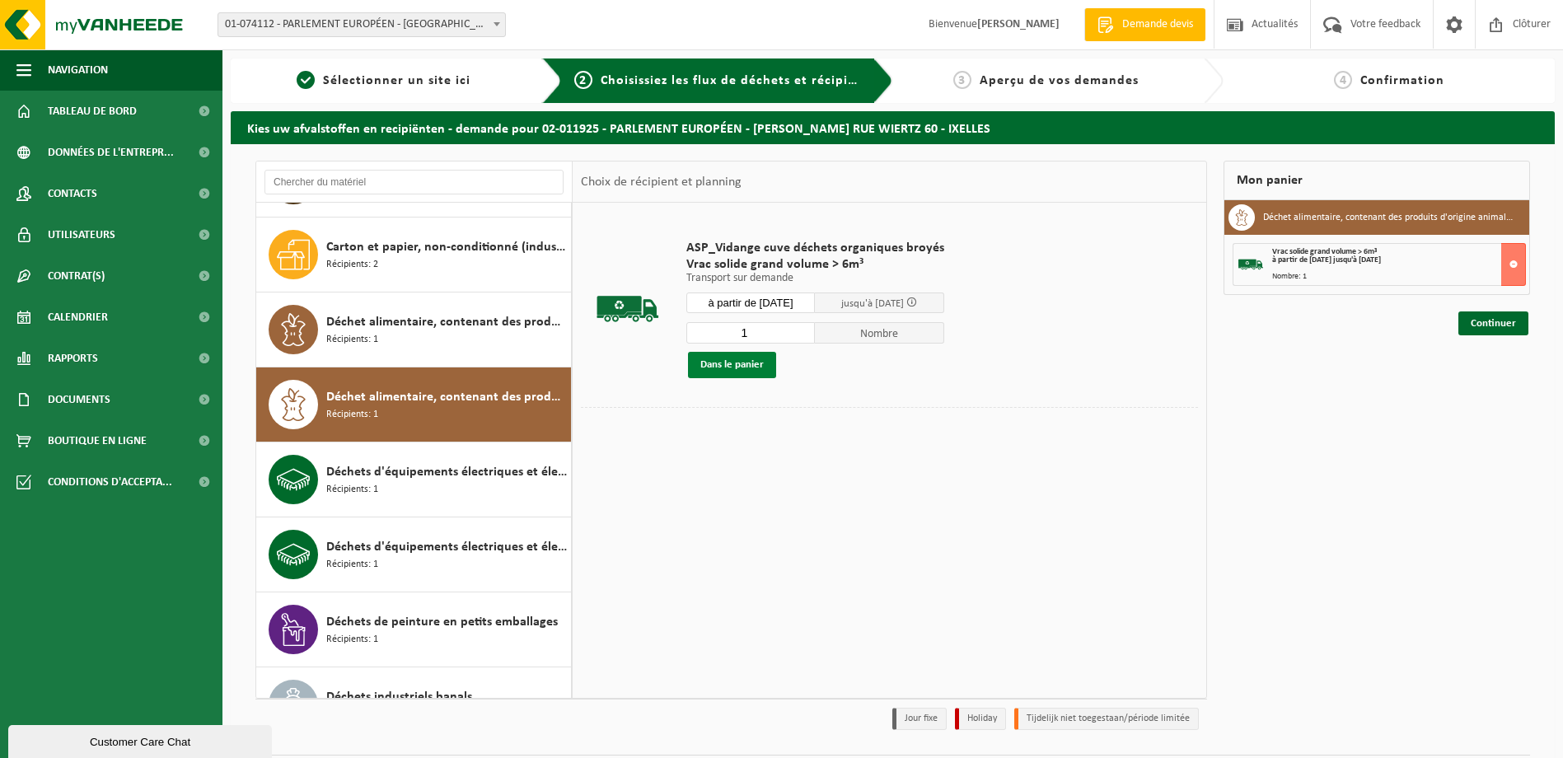
click at [736, 369] on button "Dans le panier" at bounding box center [732, 365] width 88 height 26
click at [1493, 367] on link "Continuer" at bounding box center [1493, 374] width 70 height 24
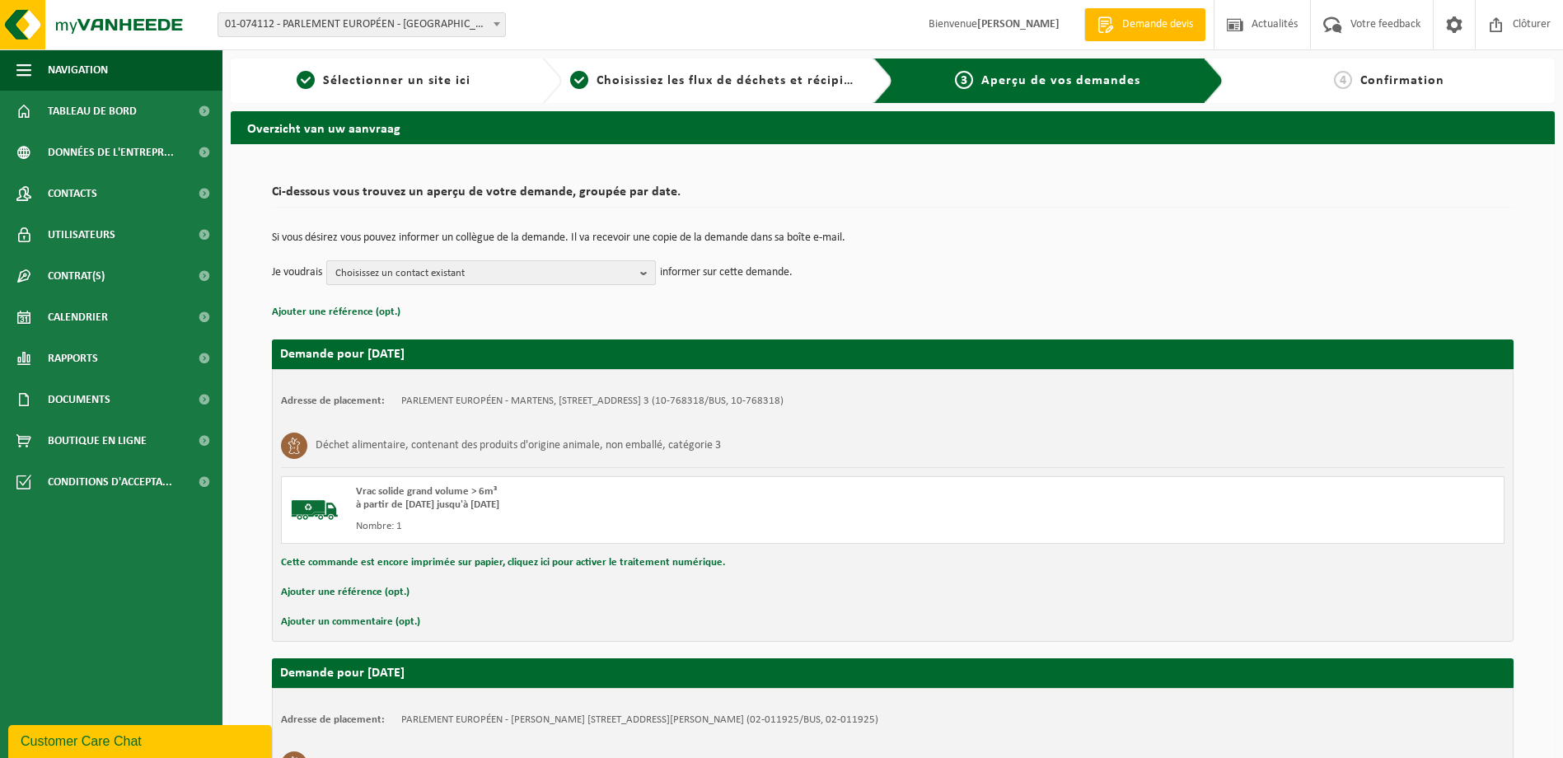
click at [530, 274] on span "Choisissez un contact existant" at bounding box center [484, 273] width 298 height 25
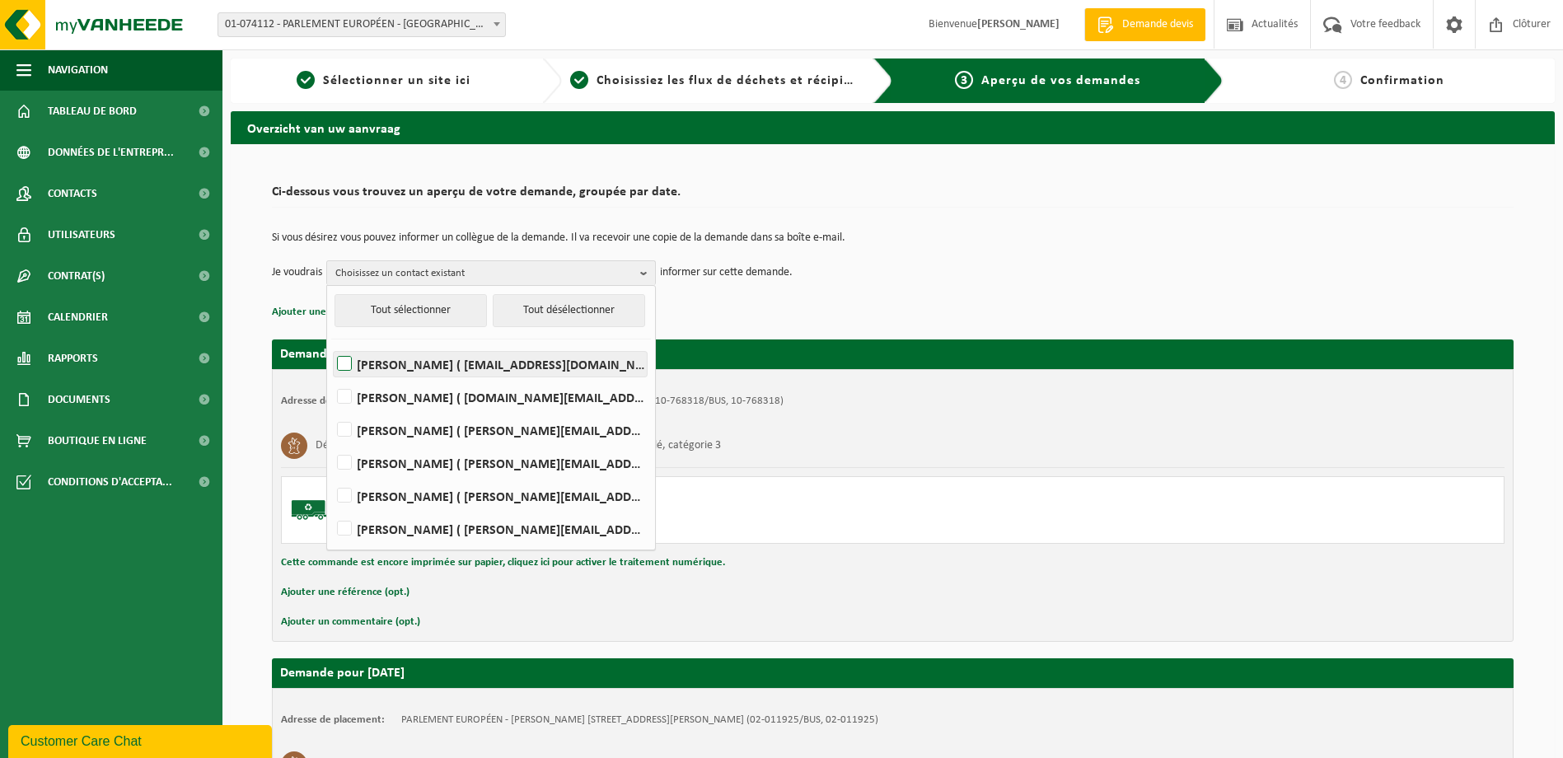
click at [346, 362] on label "HICHAM BEY ( hicham.bey@europarl.europa.eu )" at bounding box center [490, 364] width 313 height 25
click at [331, 343] on input "HICHAM BEY ( hicham.bey@europarl.europa.eu )" at bounding box center [330, 343] width 1 height 1
checkbox input "true"
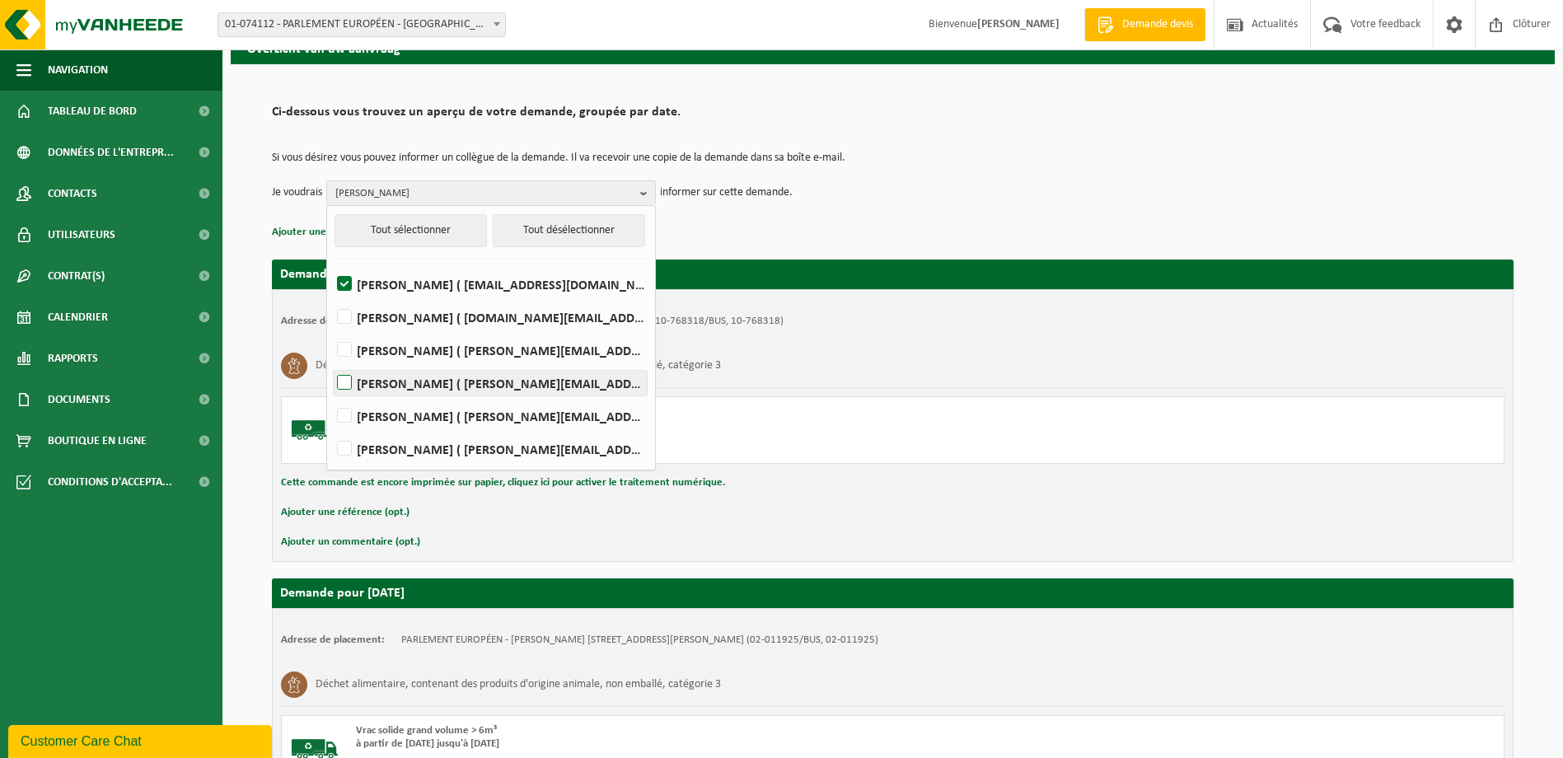
scroll to position [82, 0]
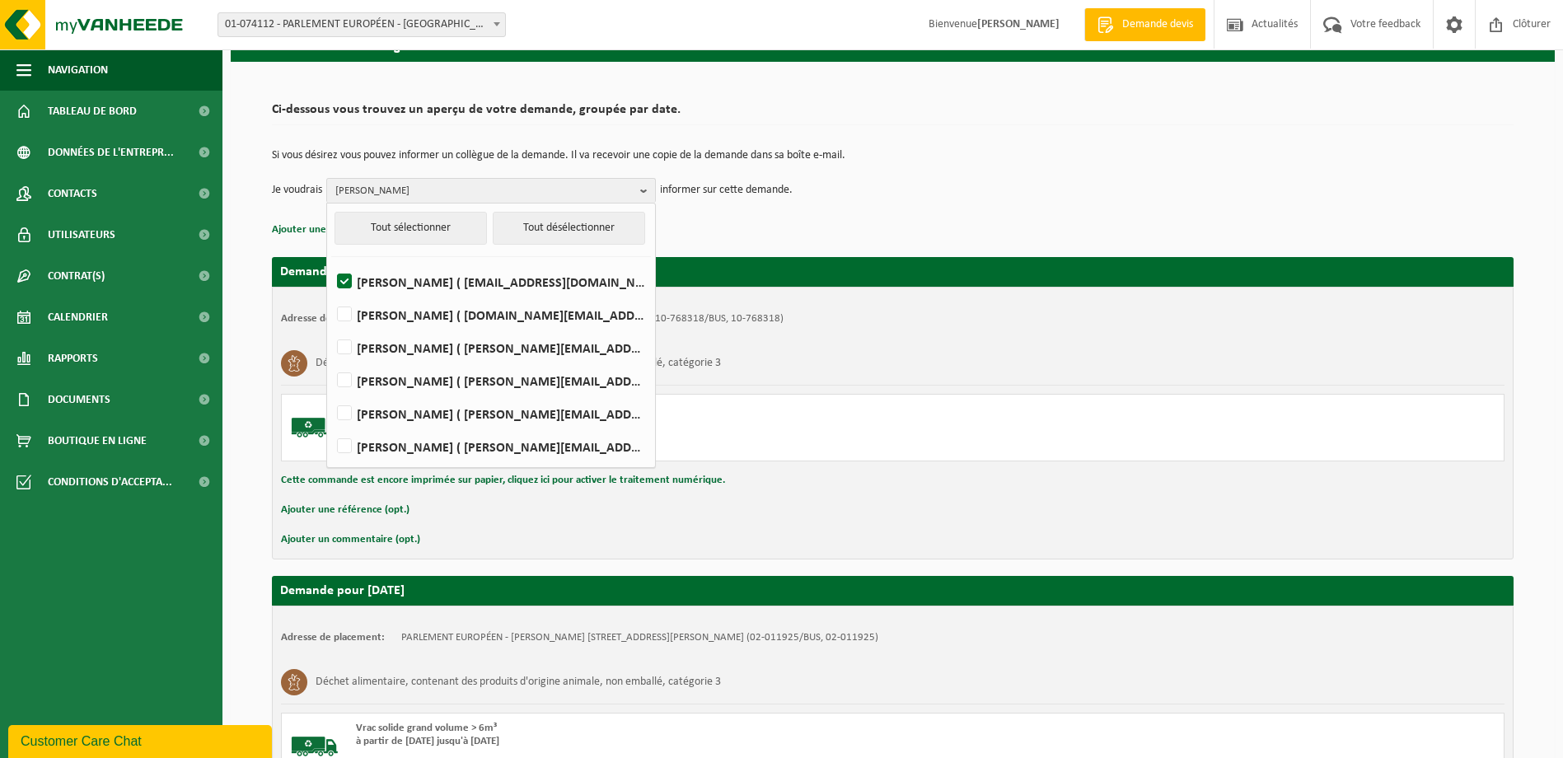
click at [1078, 233] on p "Ajouter une référence (opt.)" at bounding box center [892, 229] width 1241 height 21
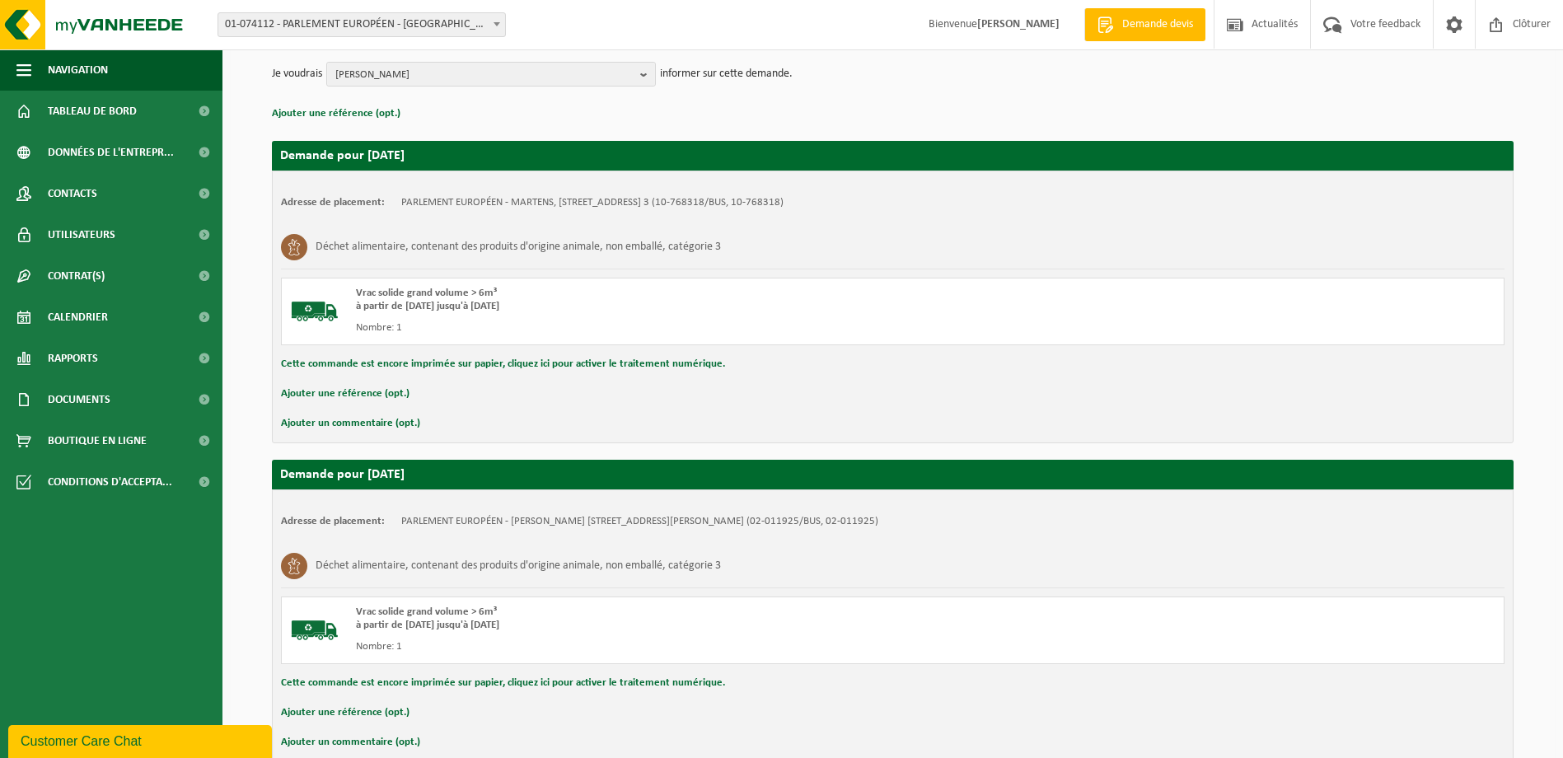
scroll to position [286, 0]
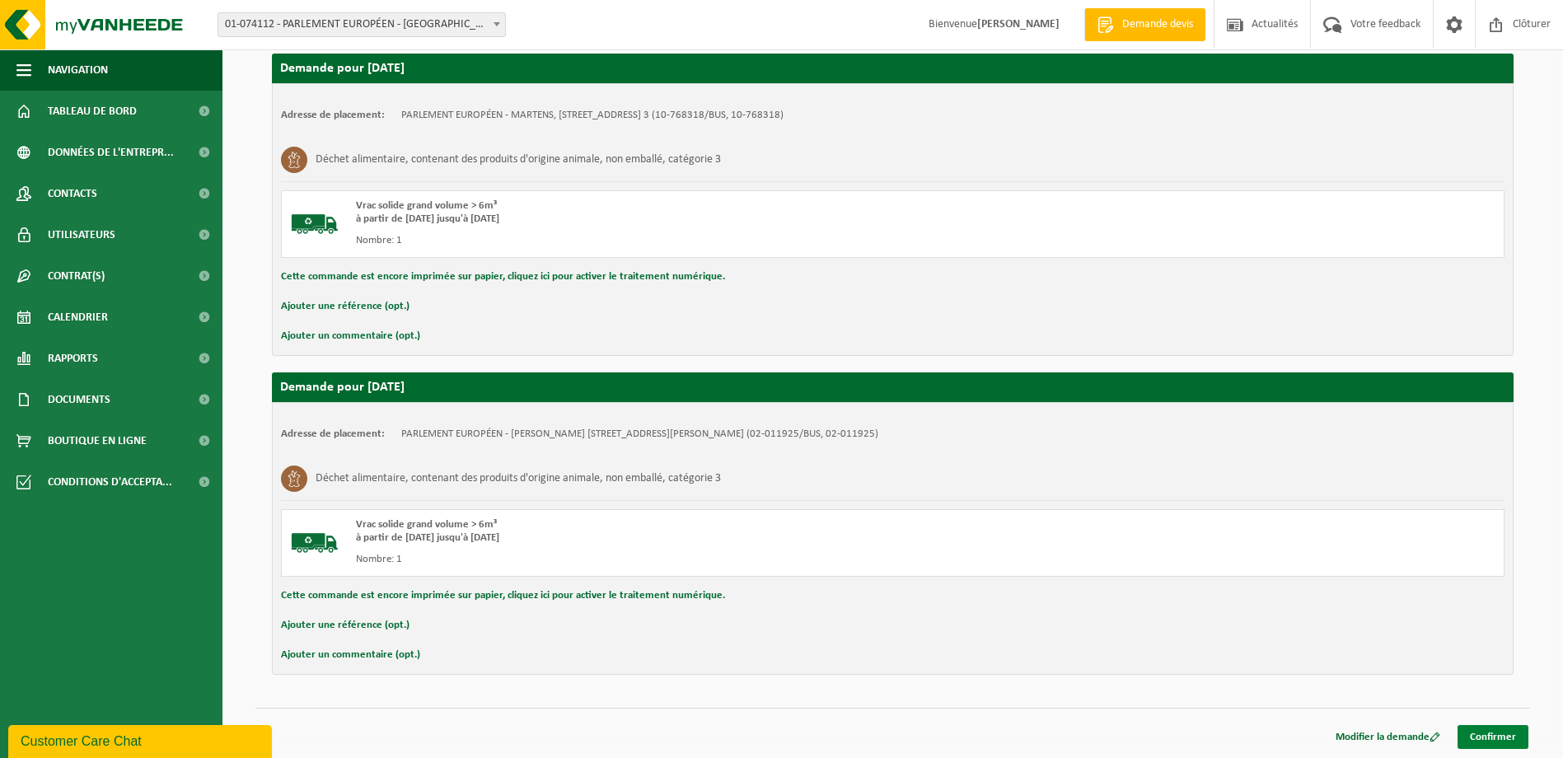
click at [1489, 736] on link "Confirmer" at bounding box center [1492, 737] width 71 height 24
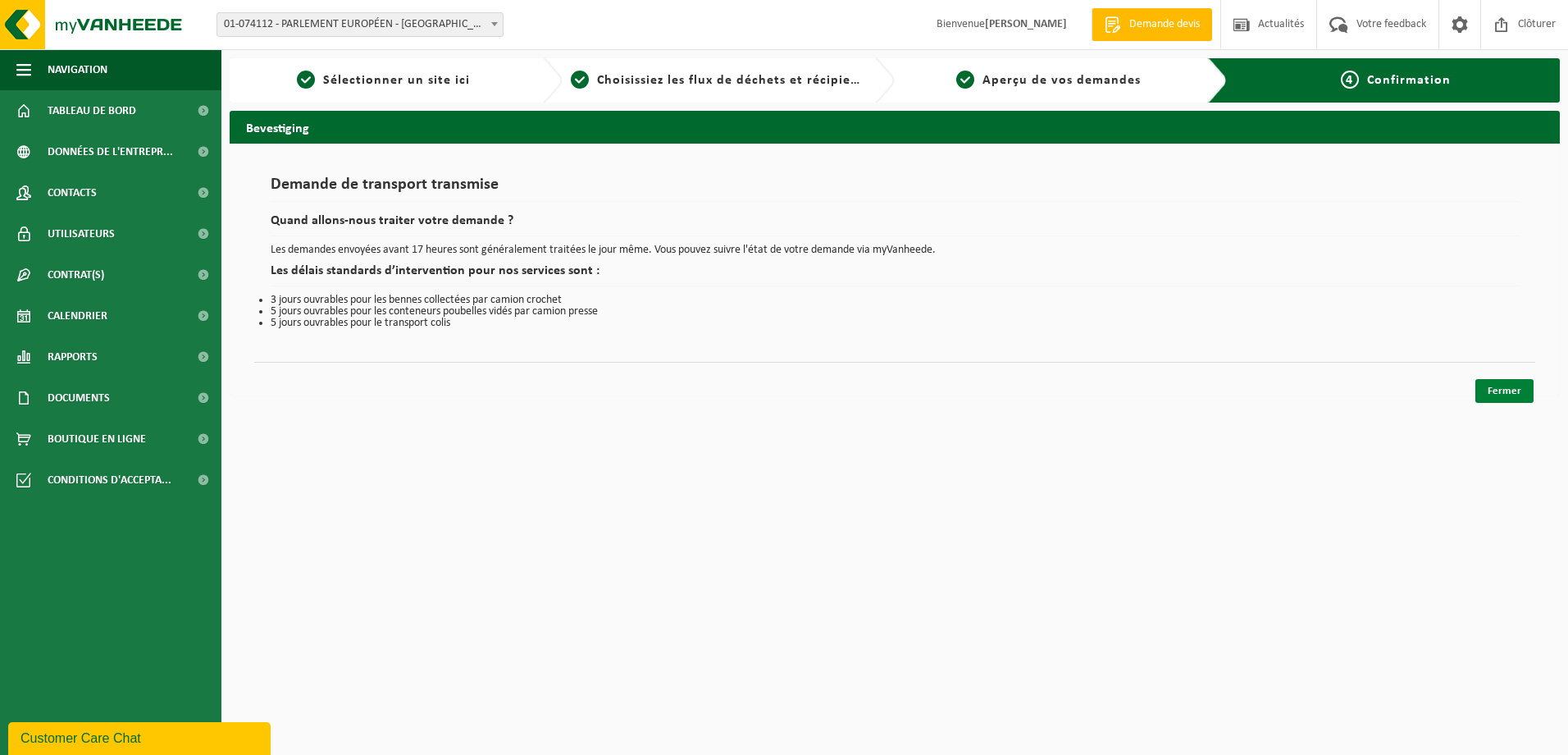
click at [1511, 392] on link "Fermer" at bounding box center [1504, 391] width 58 height 24
